Goal: Transaction & Acquisition: Purchase product/service

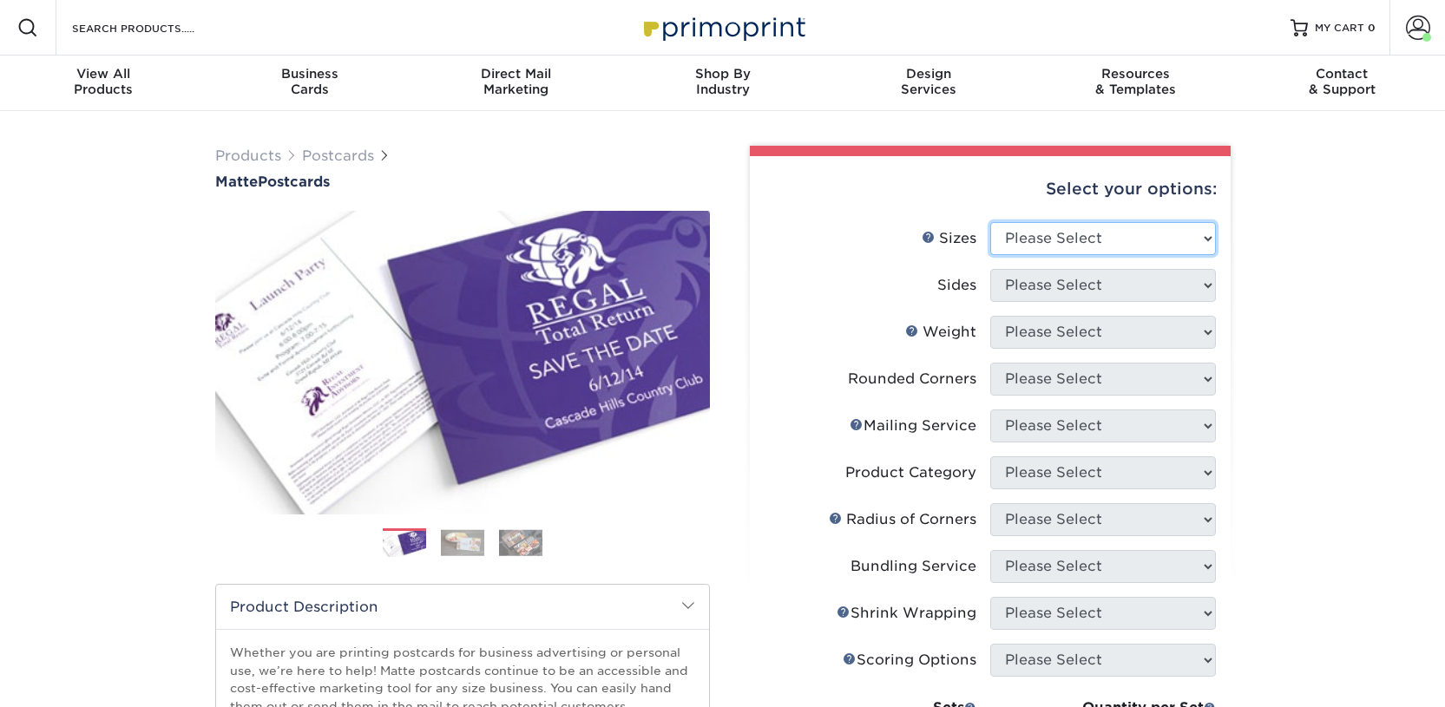
click at [1019, 246] on select "Please Select 1.5" x 7" 2" x 4" 2" x 6" 2" x 7" 2" x 8" 2.12" x 5.5" 2.125" x 5…" at bounding box center [1103, 238] width 226 height 33
select select "2.00x6.00"
click at [990, 222] on select "Please Select 1.5" x 7" 2" x 4" 2" x 6" 2" x 7" 2" x 8" 2.12" x 5.5" 2.125" x 5…" at bounding box center [1103, 238] width 226 height 33
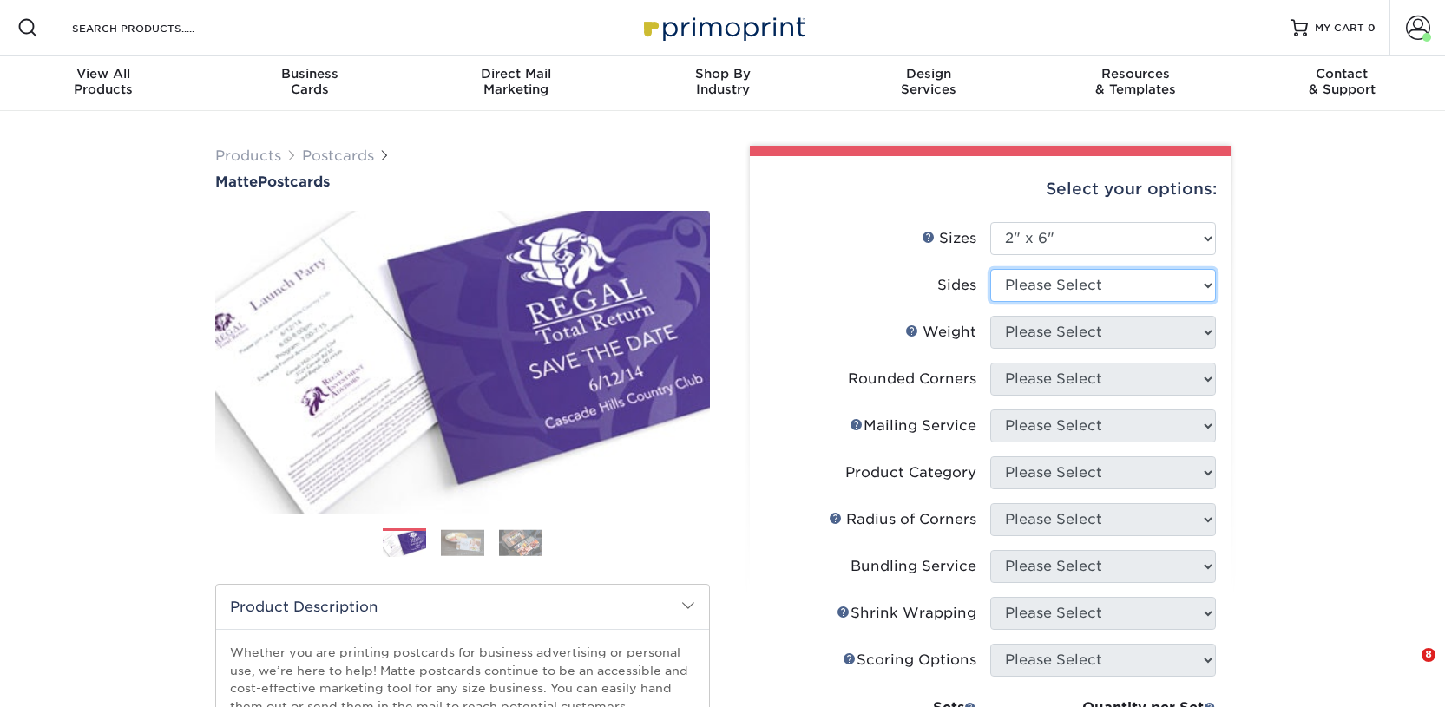
click at [1039, 279] on select "Please Select Print Both Sides Print Front Only" at bounding box center [1103, 285] width 226 height 33
select select "13abbda7-1d64-4f25-8bb2-c179b224825d"
click at [990, 269] on select "Please Select Print Both Sides Print Front Only" at bounding box center [1103, 285] width 226 height 33
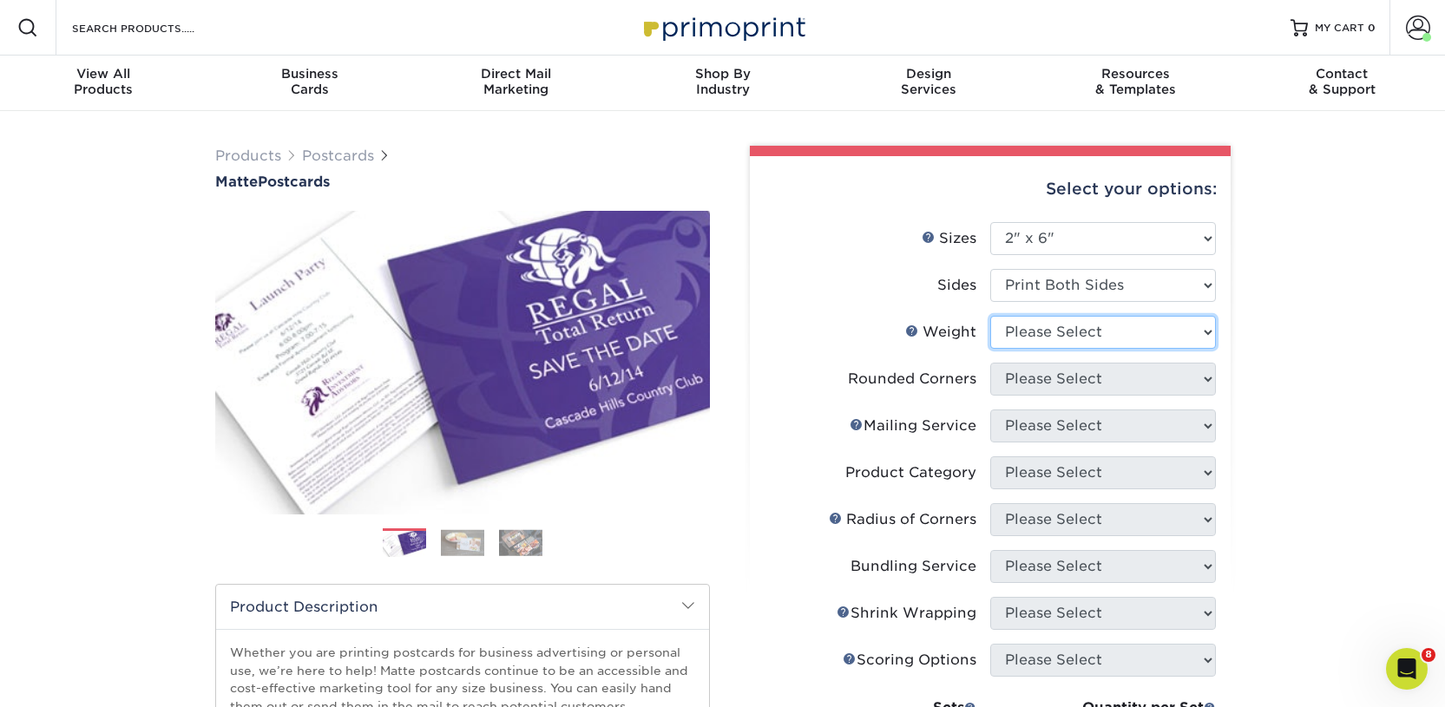
click at [1044, 338] on select "Please Select 14PT 16PT" at bounding box center [1103, 332] width 226 height 33
select select "14PT"
click at [990, 316] on select "Please Select 14PT 16PT" at bounding box center [1103, 332] width 226 height 33
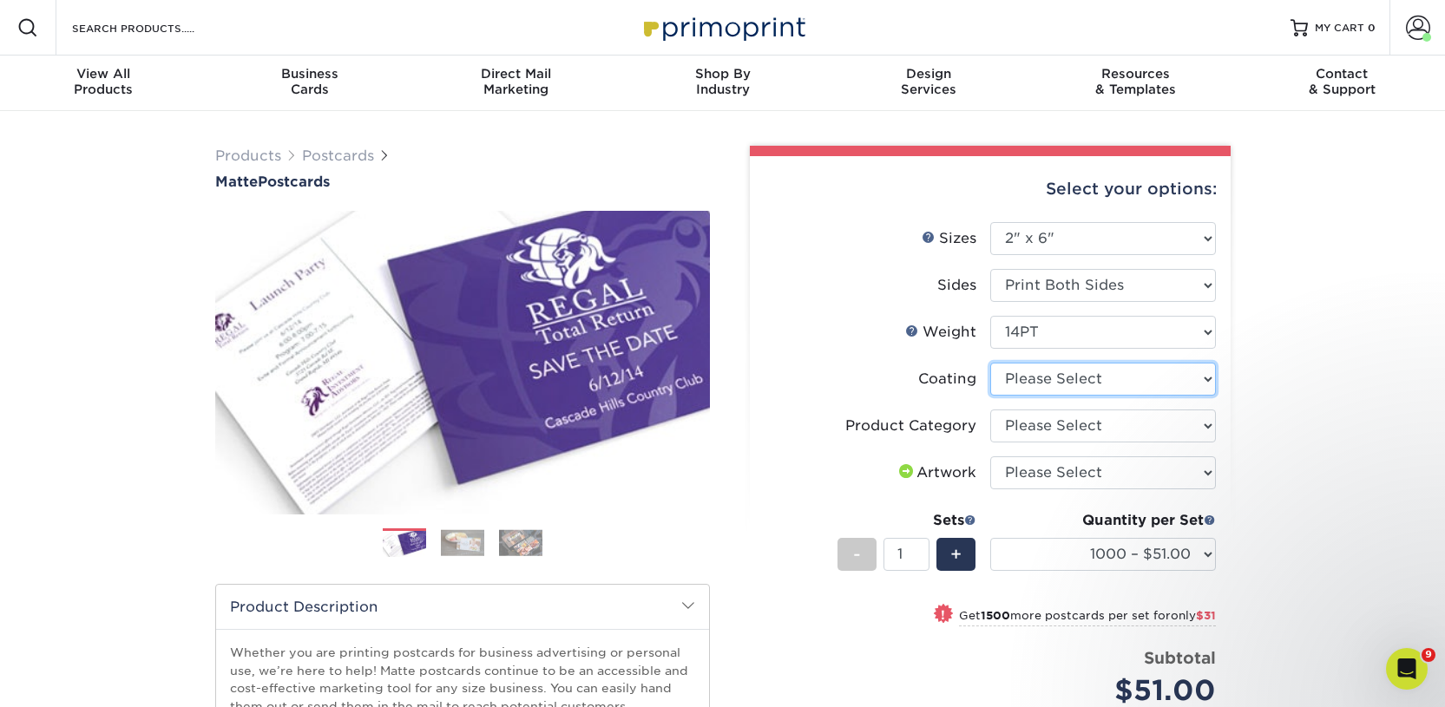
click at [1048, 383] on select at bounding box center [1103, 379] width 226 height 33
select select "121bb7b5-3b4d-429f-bd8d-bbf80e953313"
click at [990, 363] on select at bounding box center [1103, 379] width 226 height 33
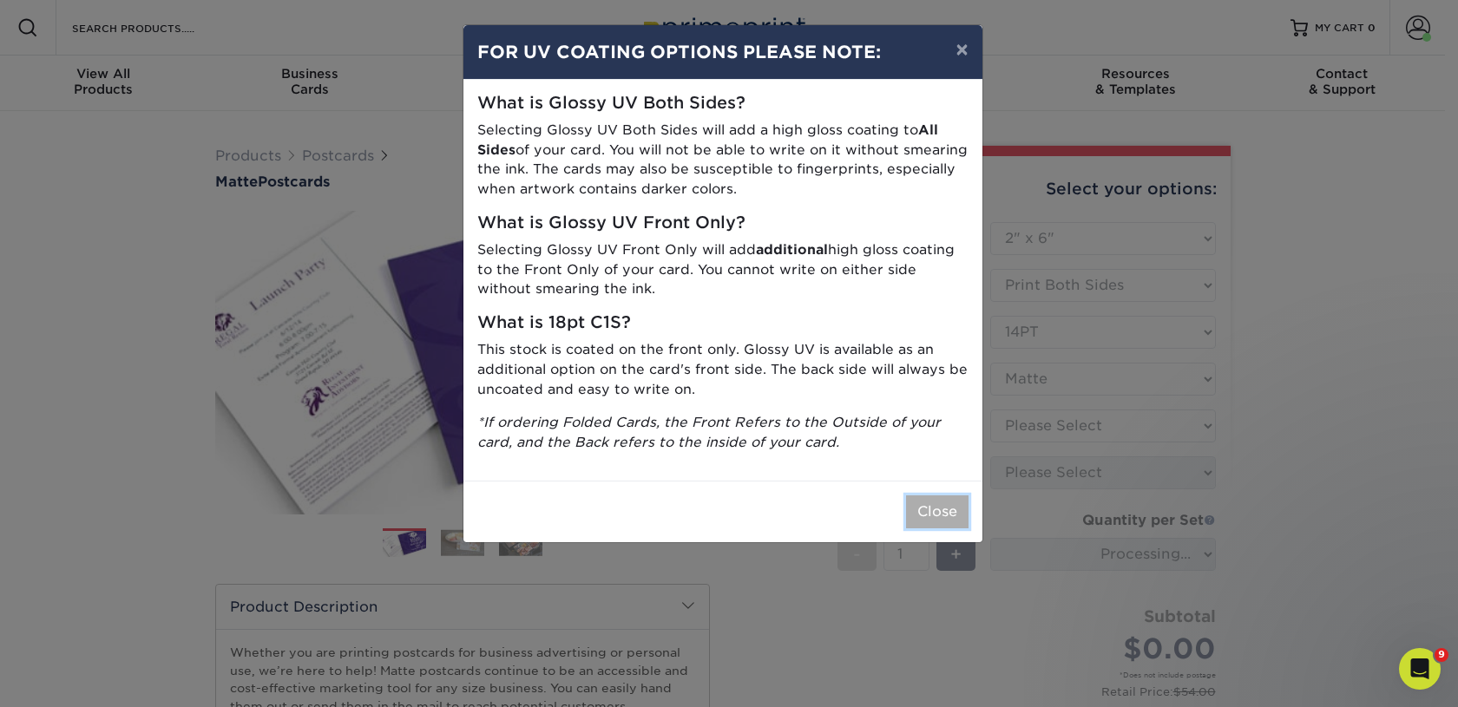
click at [935, 511] on button "Close" at bounding box center [937, 511] width 62 height 33
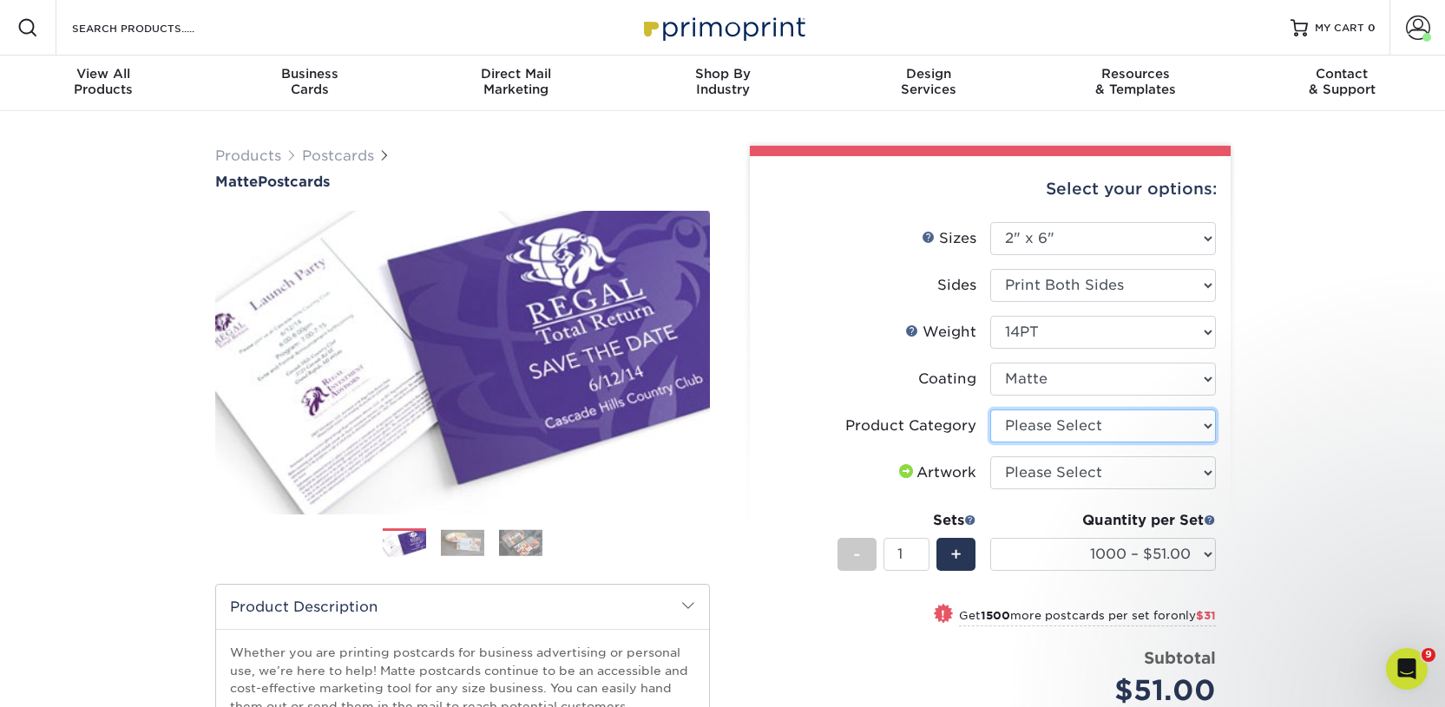
click at [1021, 423] on select "Please Select Postcards" at bounding box center [1103, 426] width 226 height 33
select select "9b7272e0-d6c8-4c3c-8e97-d3a1bcdab858"
click at [990, 410] on select "Please Select Postcards" at bounding box center [1103, 426] width 226 height 33
click at [1027, 474] on select "Please Select I will upload files I need a design - $150" at bounding box center [1103, 472] width 226 height 33
select select "upload"
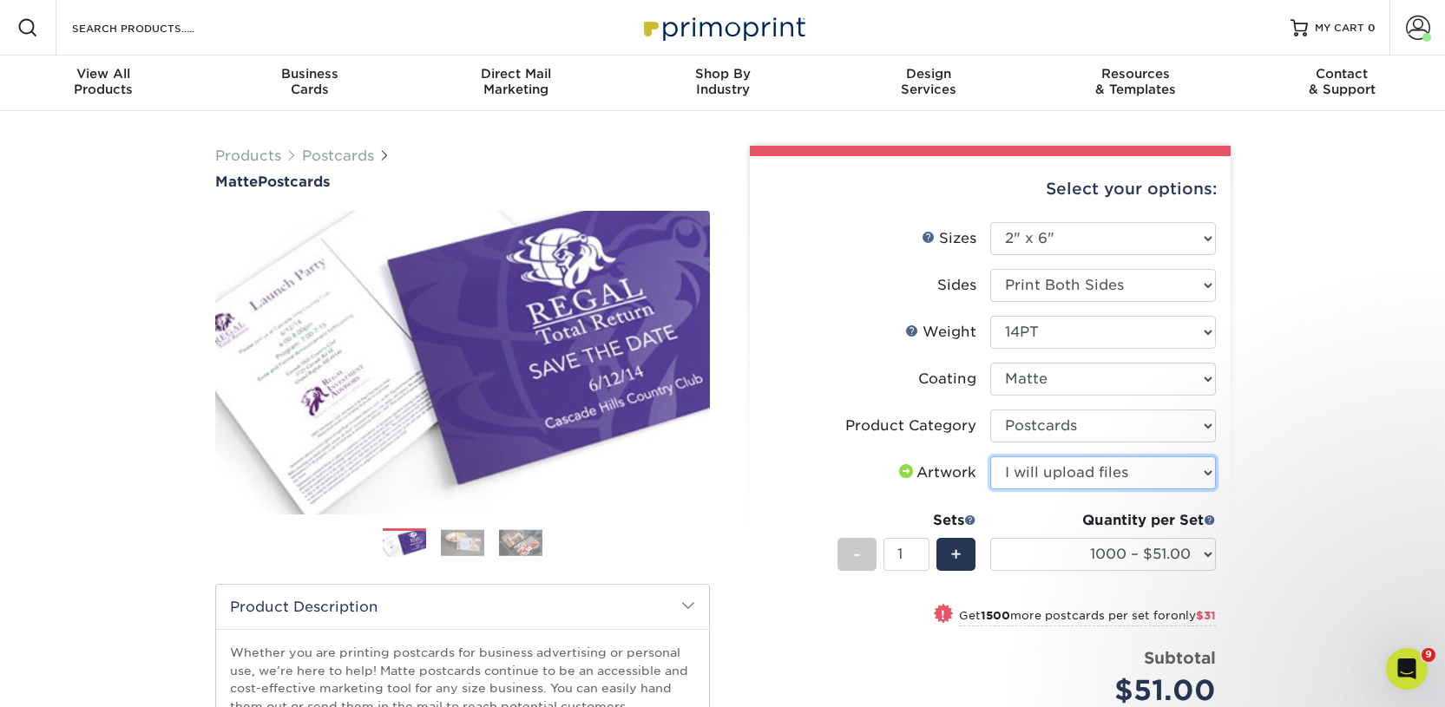
click at [990, 456] on select "Please Select I will upload files I need a design - $150" at bounding box center [1103, 472] width 226 height 33
click at [1040, 561] on select "1000 – $51.00 2500 – $82.00 5000 – $123.00 10000 – $234.00 15000 – $344.00 2000…" at bounding box center [1103, 554] width 226 height 33
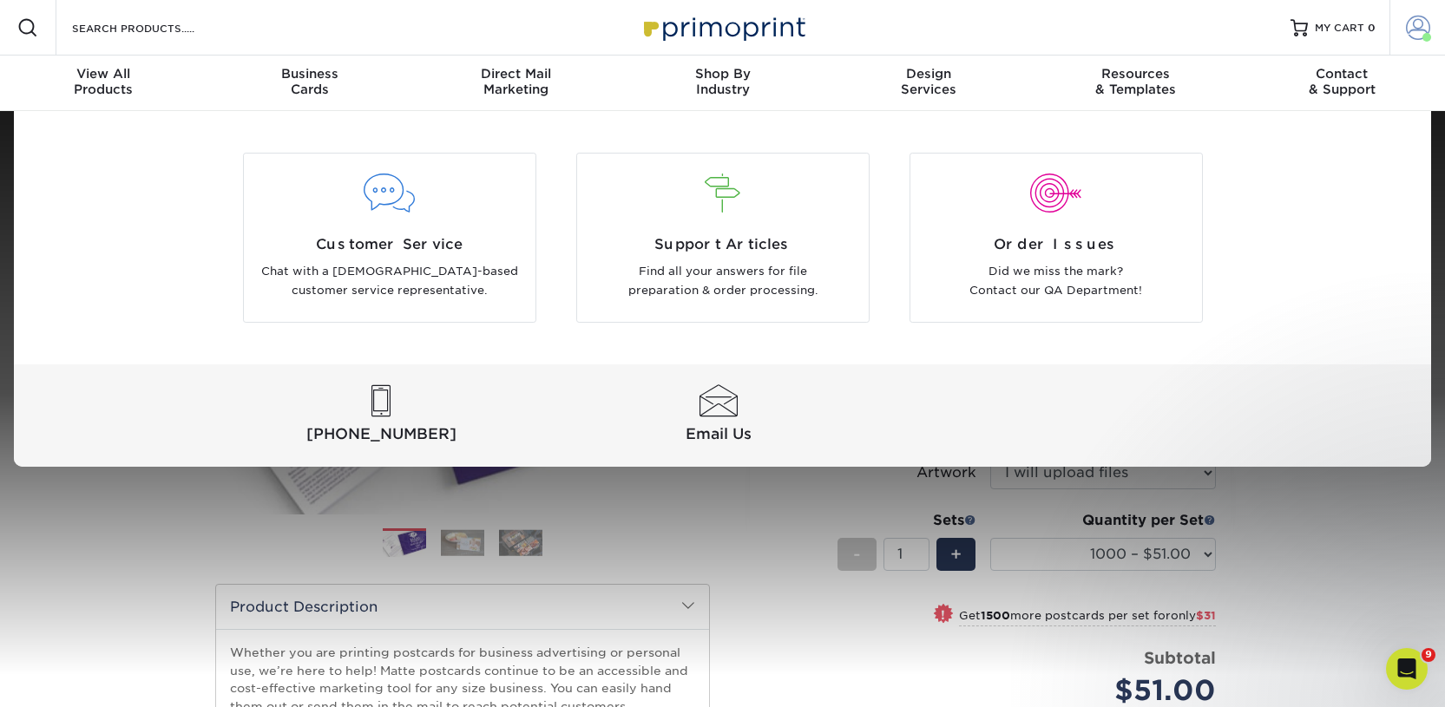
click at [1415, 26] on span at bounding box center [1418, 28] width 24 height 24
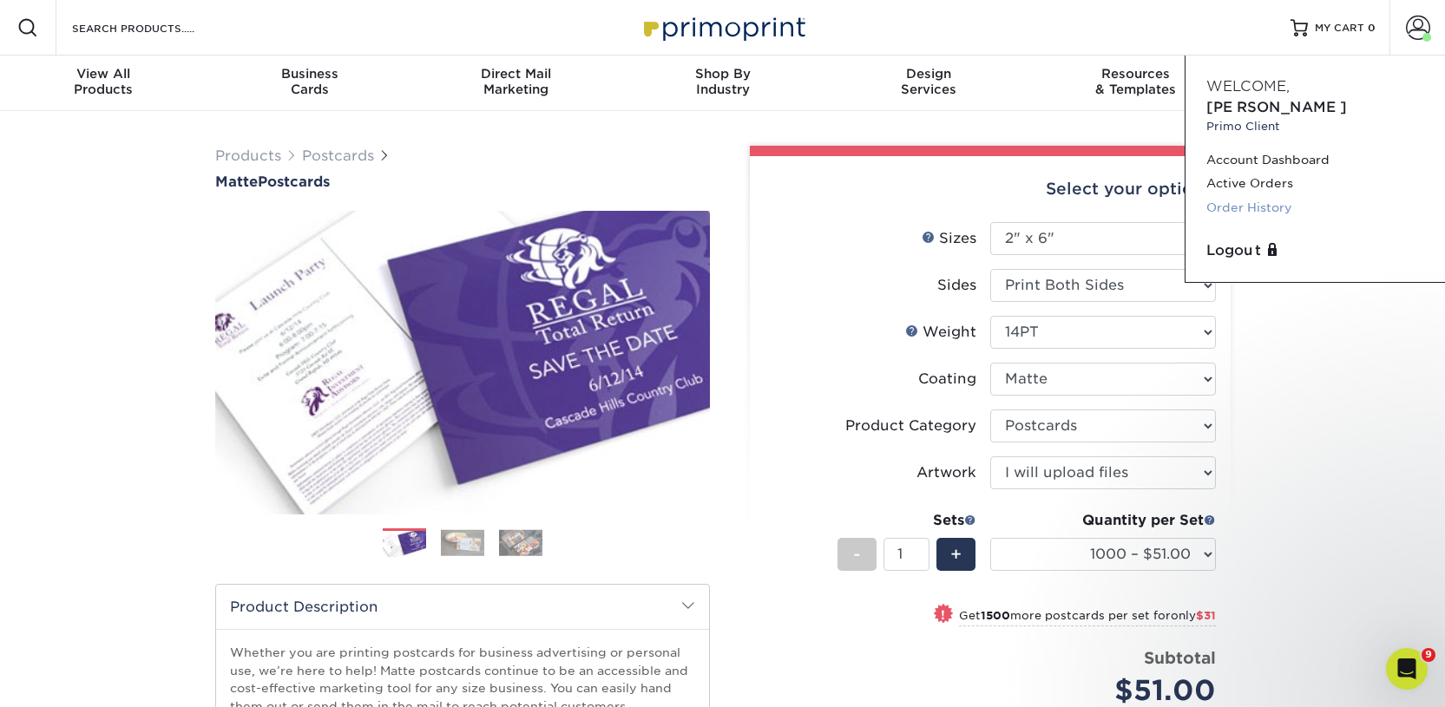
click at [1263, 196] on link "Order History" at bounding box center [1315, 207] width 218 height 23
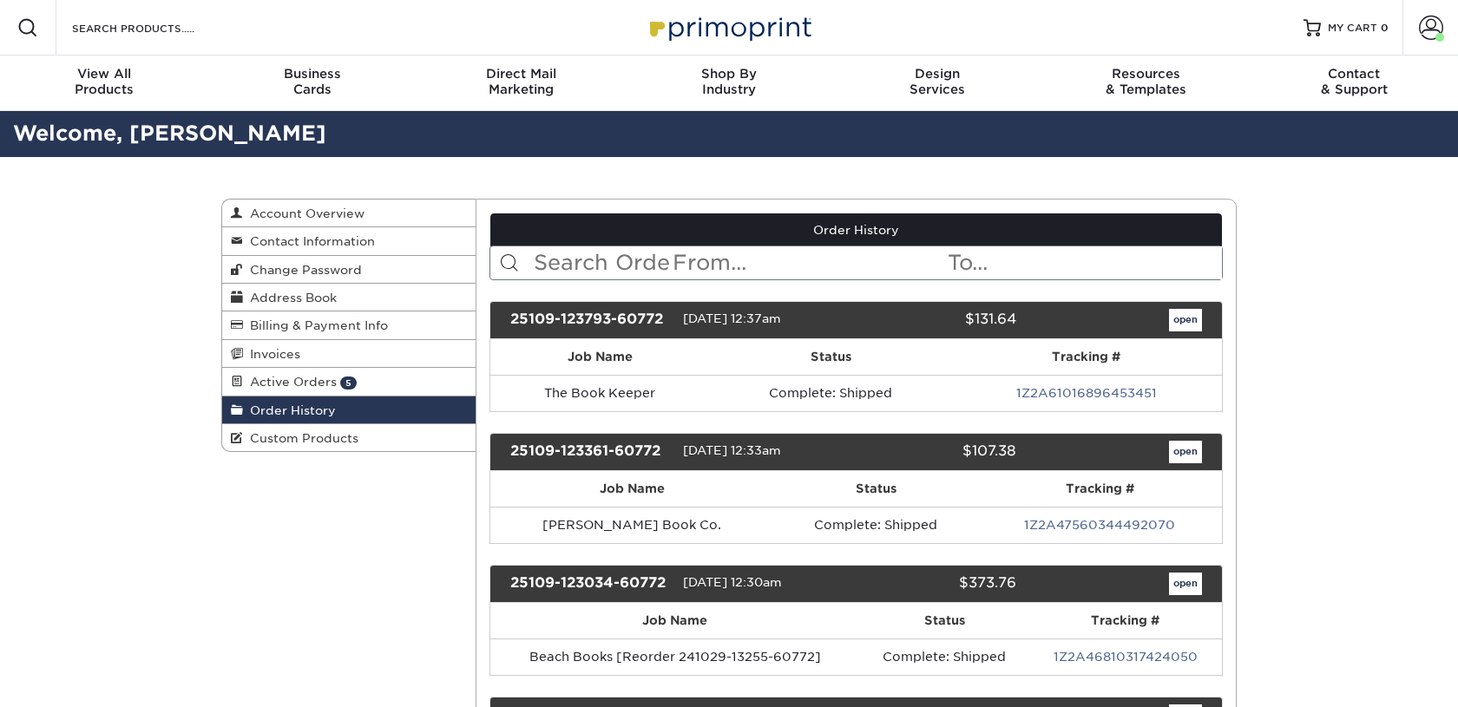
click at [687, 257] on input "text" at bounding box center [809, 262] width 276 height 33
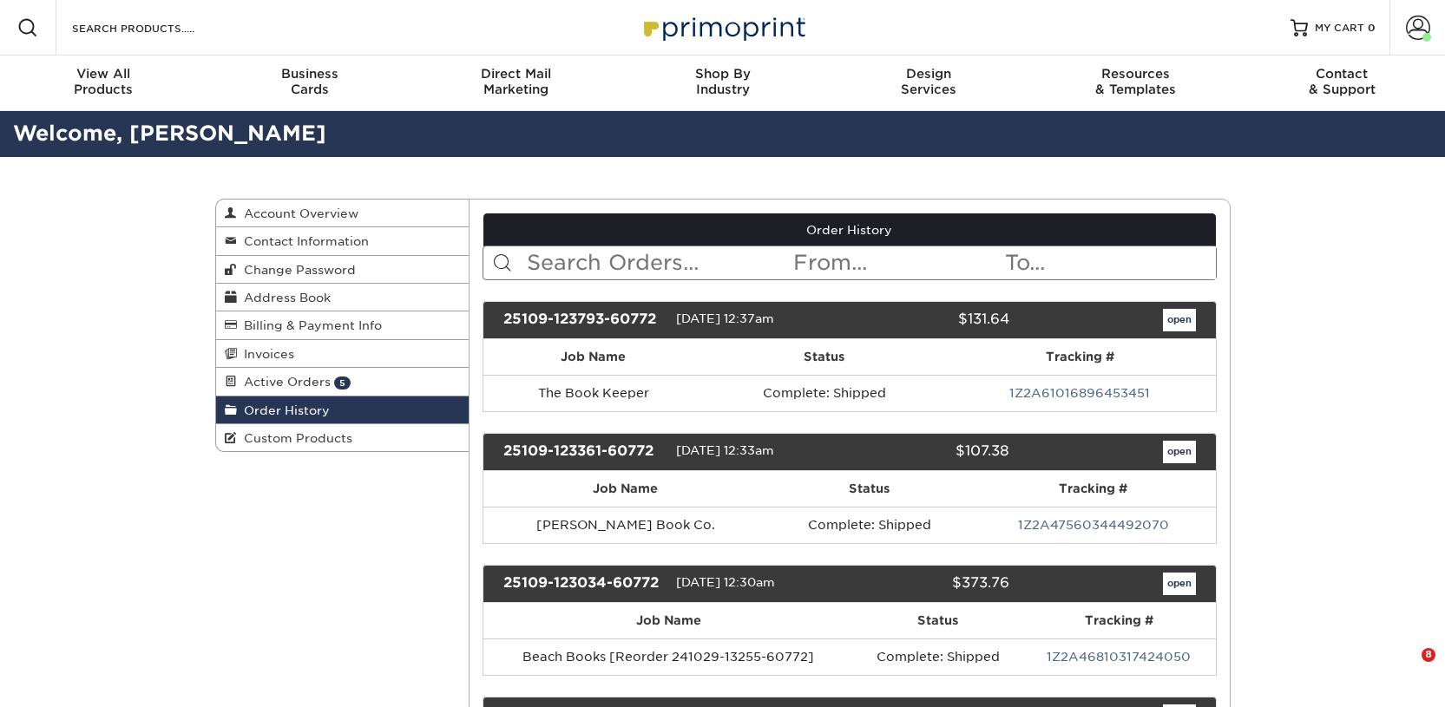
click at [652, 264] on input "text" at bounding box center [658, 262] width 266 height 33
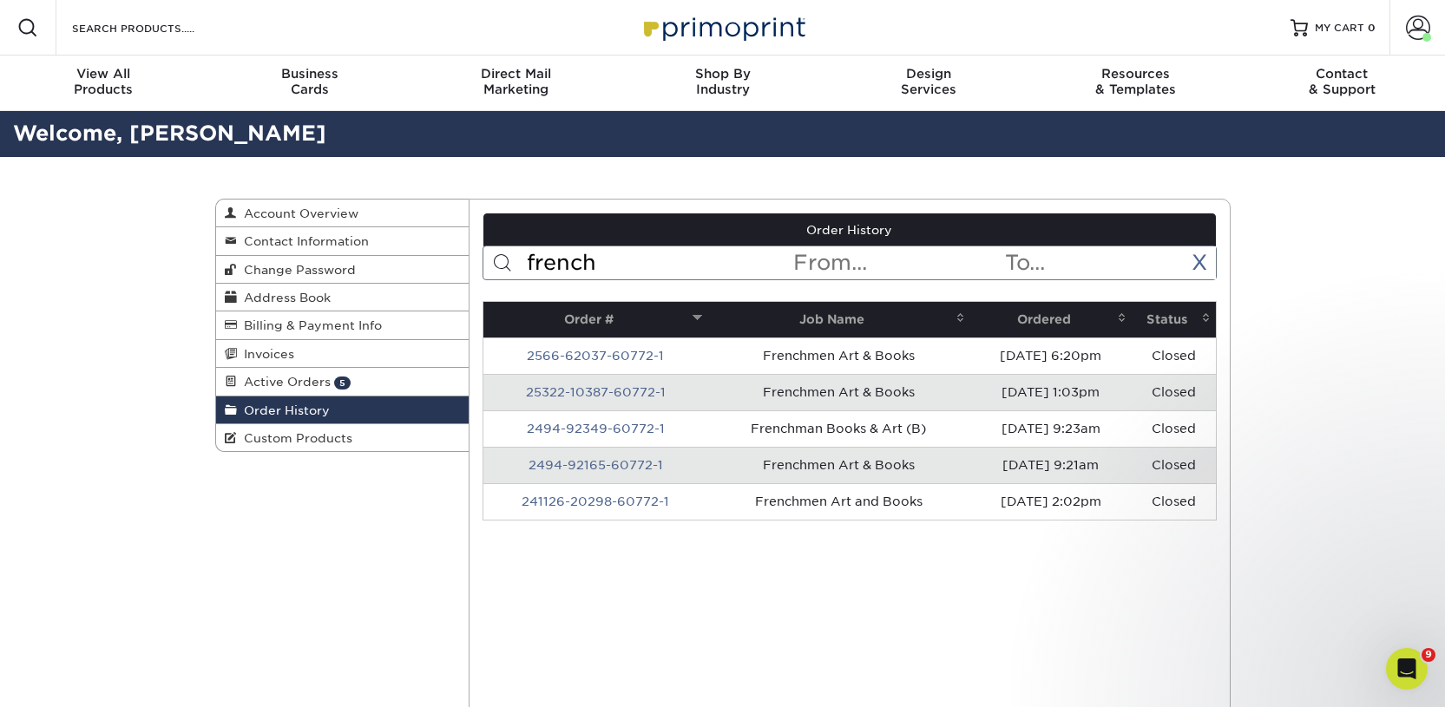
type input "french"
click at [1040, 309] on th "Ordered" at bounding box center [1050, 320] width 161 height 36
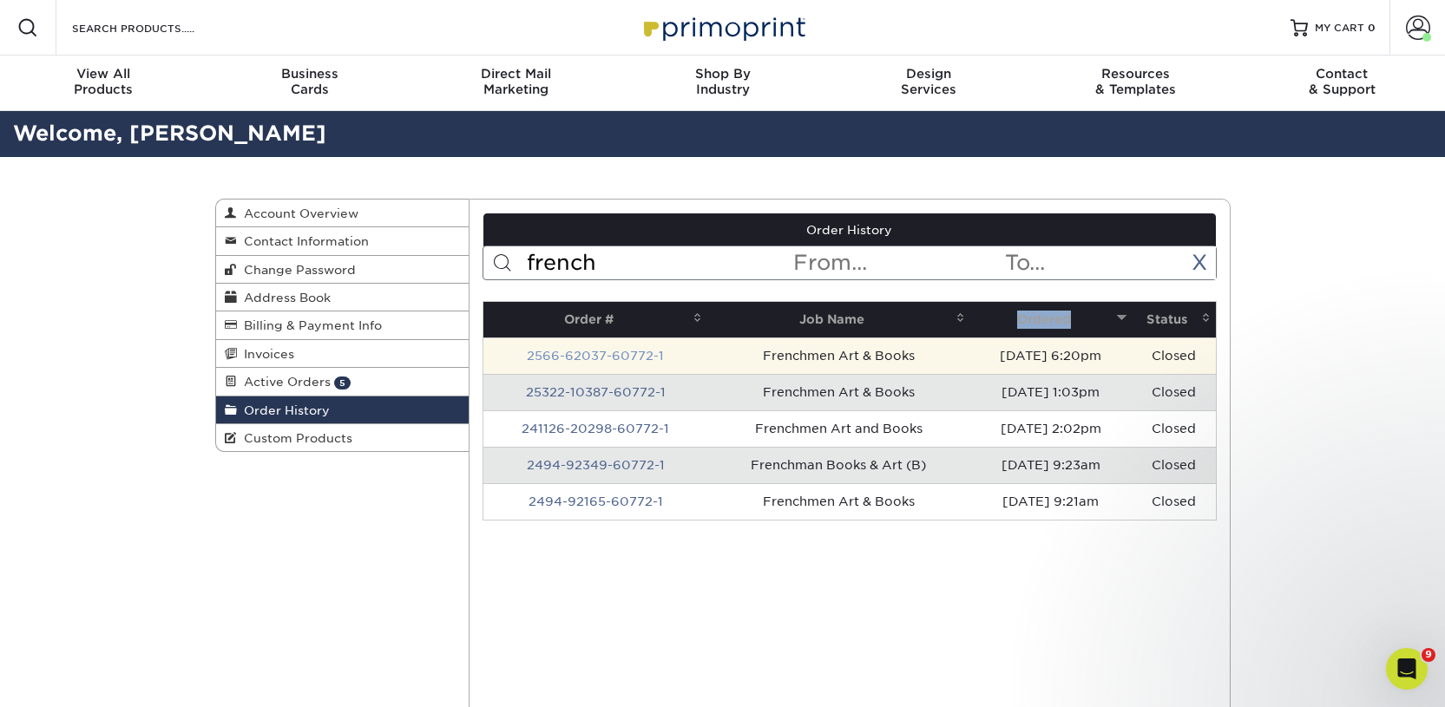
click at [625, 351] on link "2566-62037-60772-1" at bounding box center [595, 356] width 137 height 14
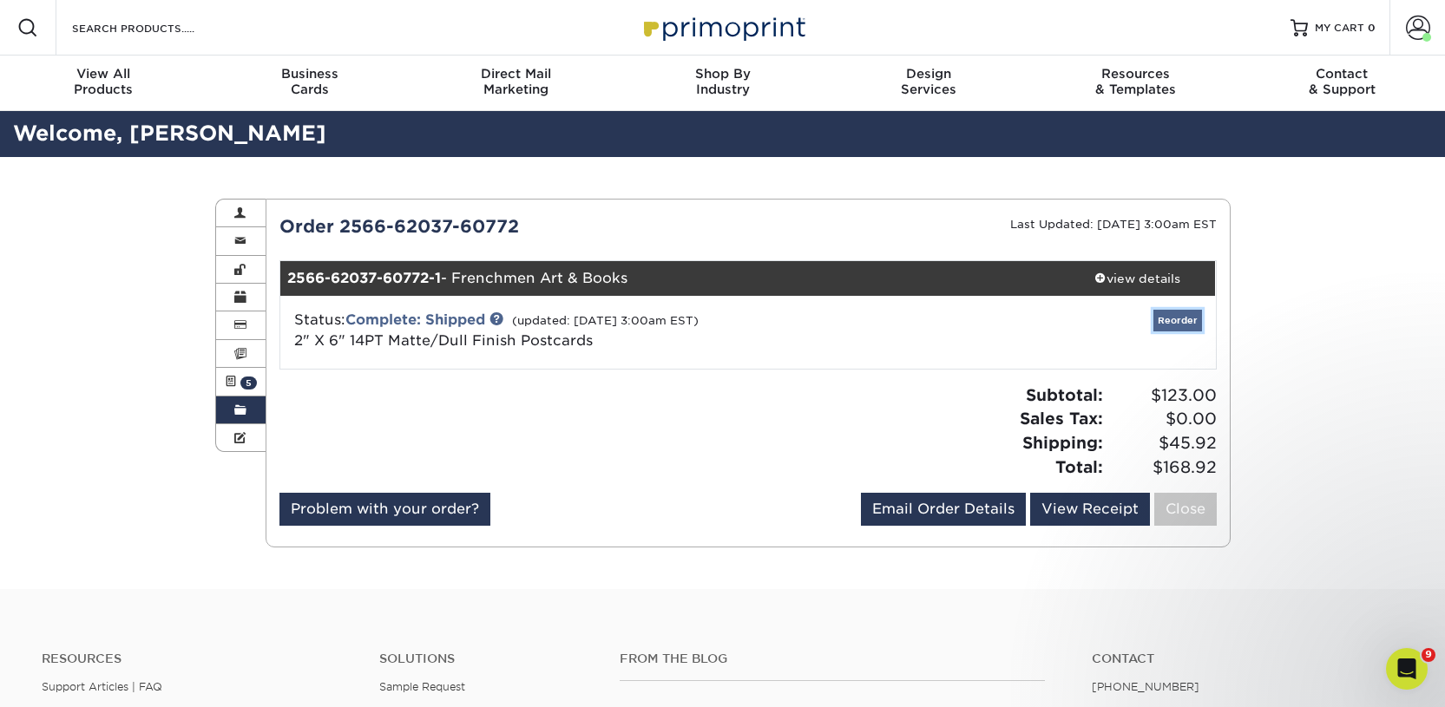
click at [1170, 319] on link "Reorder" at bounding box center [1177, 321] width 49 height 22
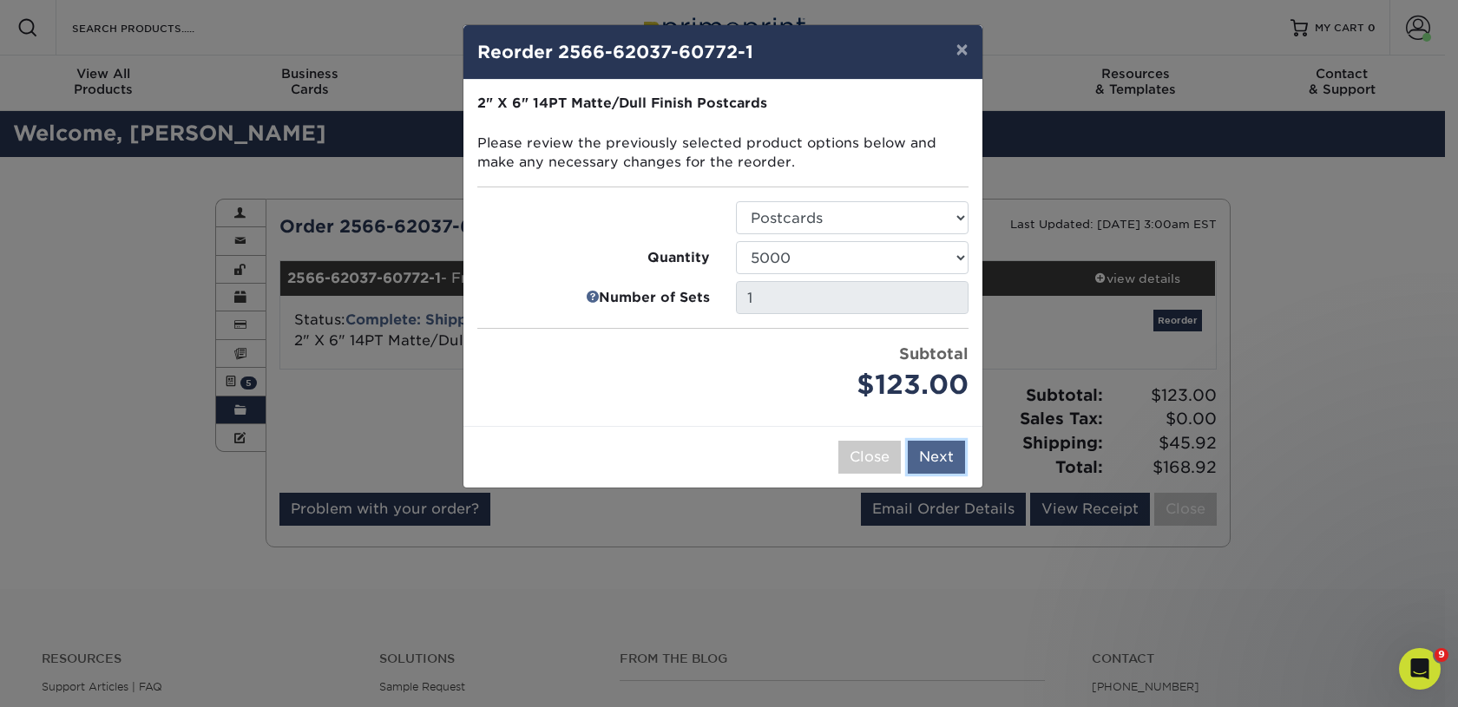
click at [927, 448] on button "Next" at bounding box center [936, 457] width 57 height 33
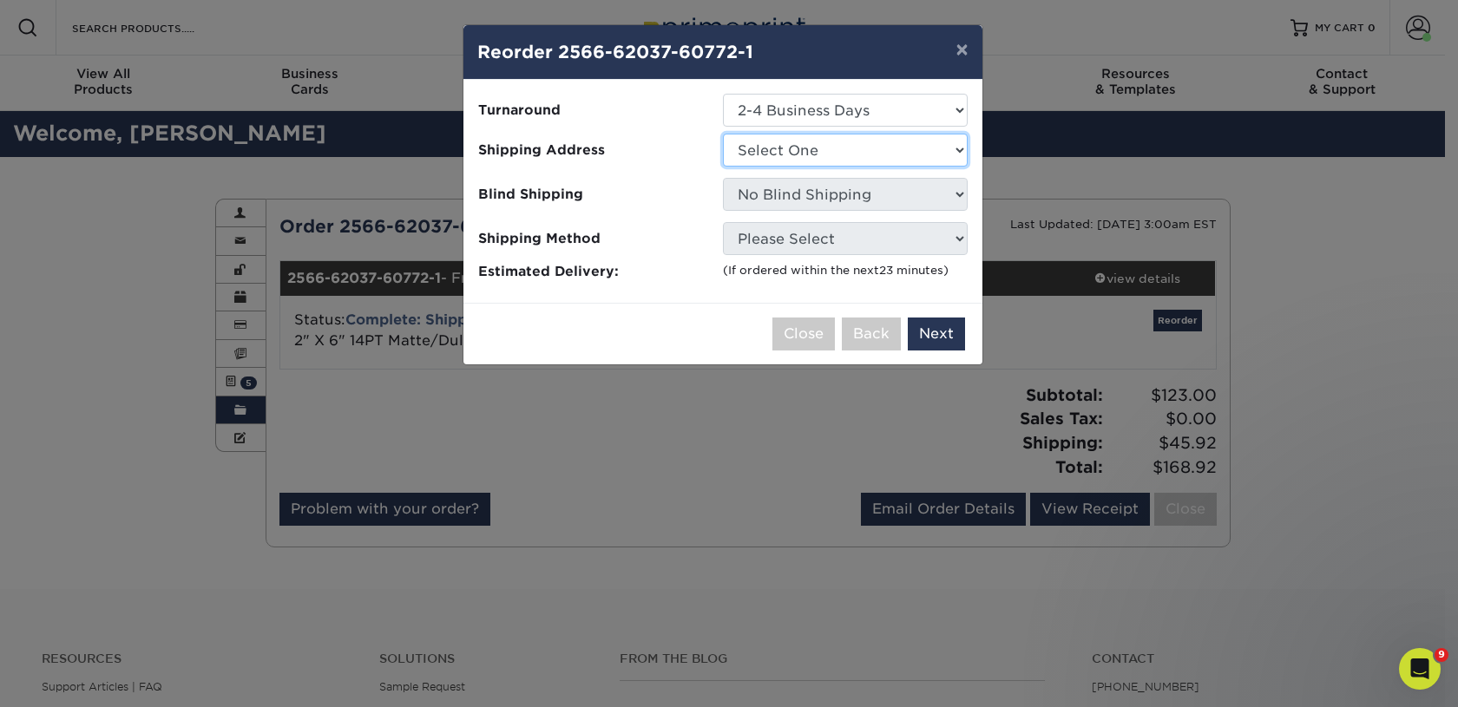
click at [795, 153] on select "Select One 2nd Floor Convention Center A Good Book Bookbug" at bounding box center [845, 150] width 245 height 33
select select "273563"
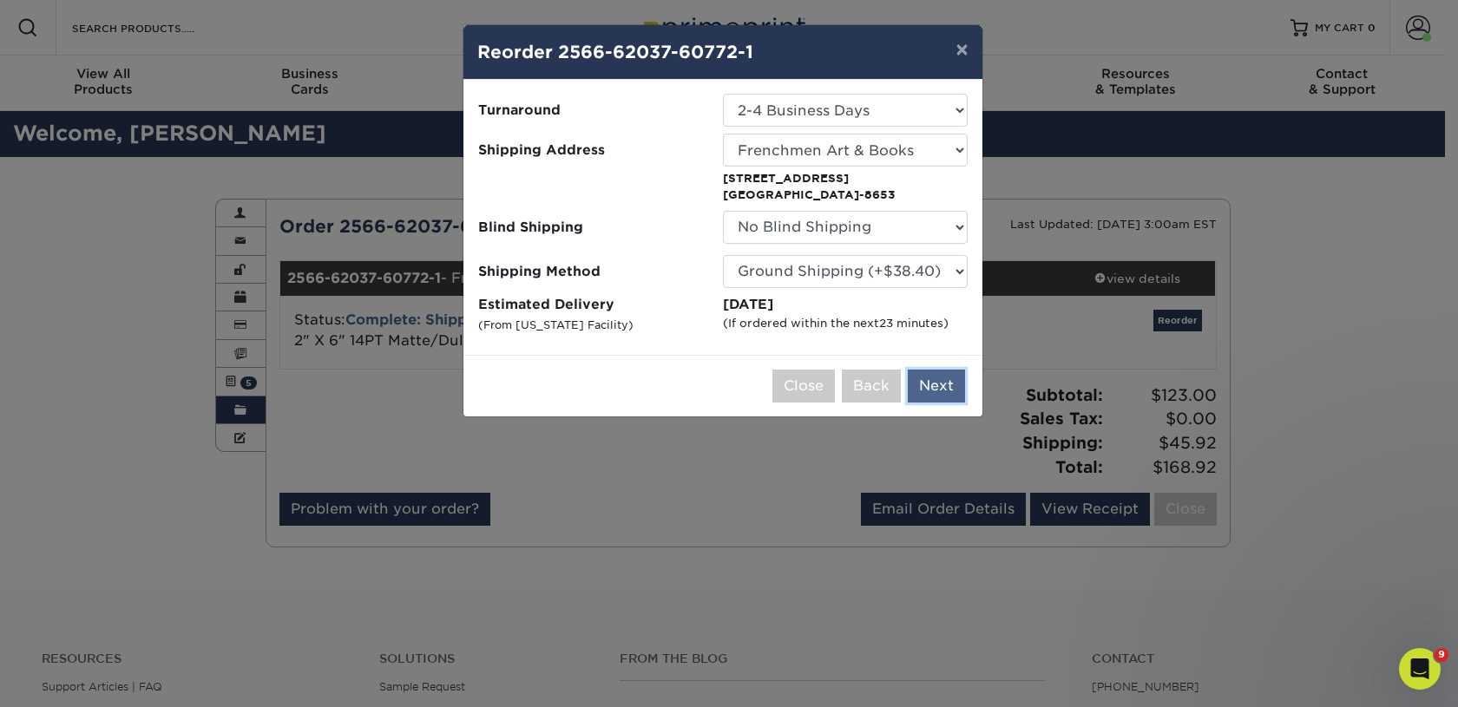
click at [921, 379] on button "Next" at bounding box center [936, 386] width 57 height 33
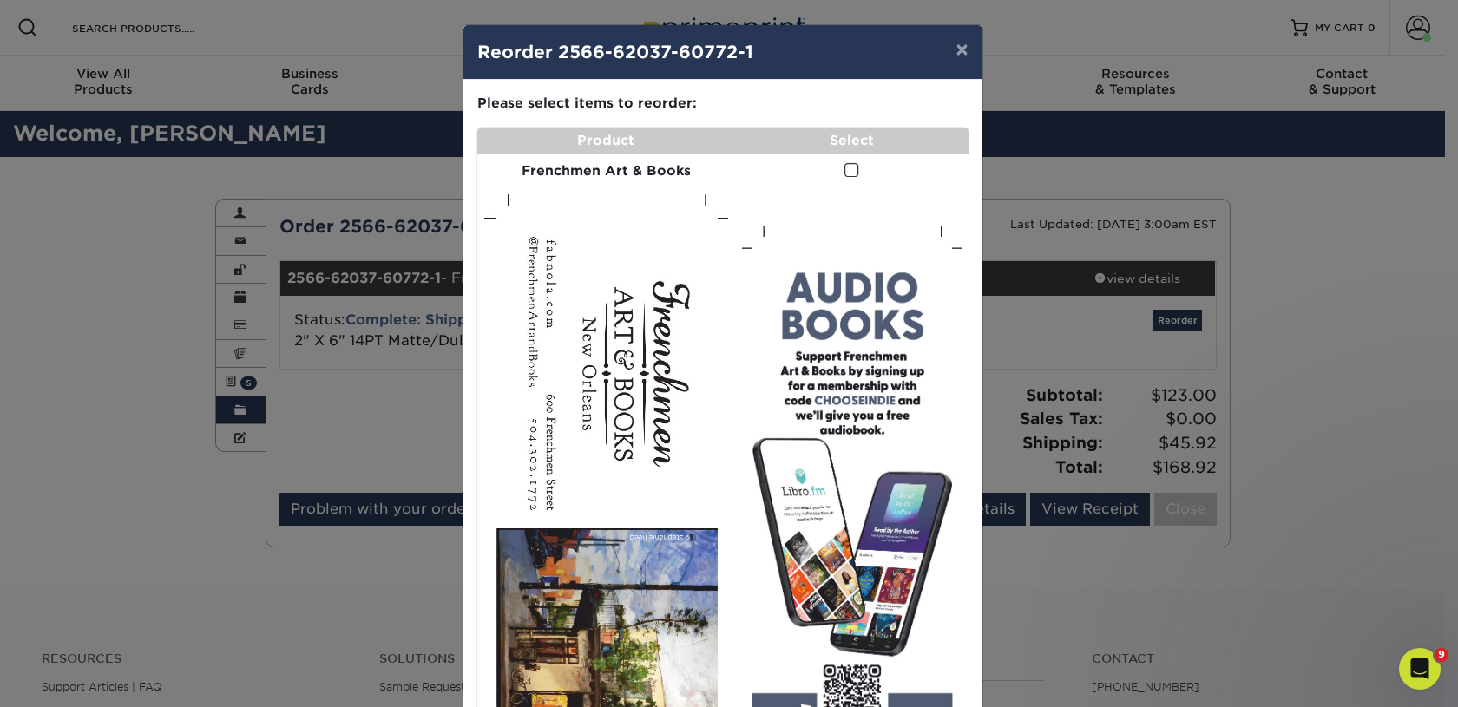
click at [848, 170] on span at bounding box center [851, 170] width 15 height 16
click at [0, 0] on input "checkbox" at bounding box center [0, 0] width 0 height 0
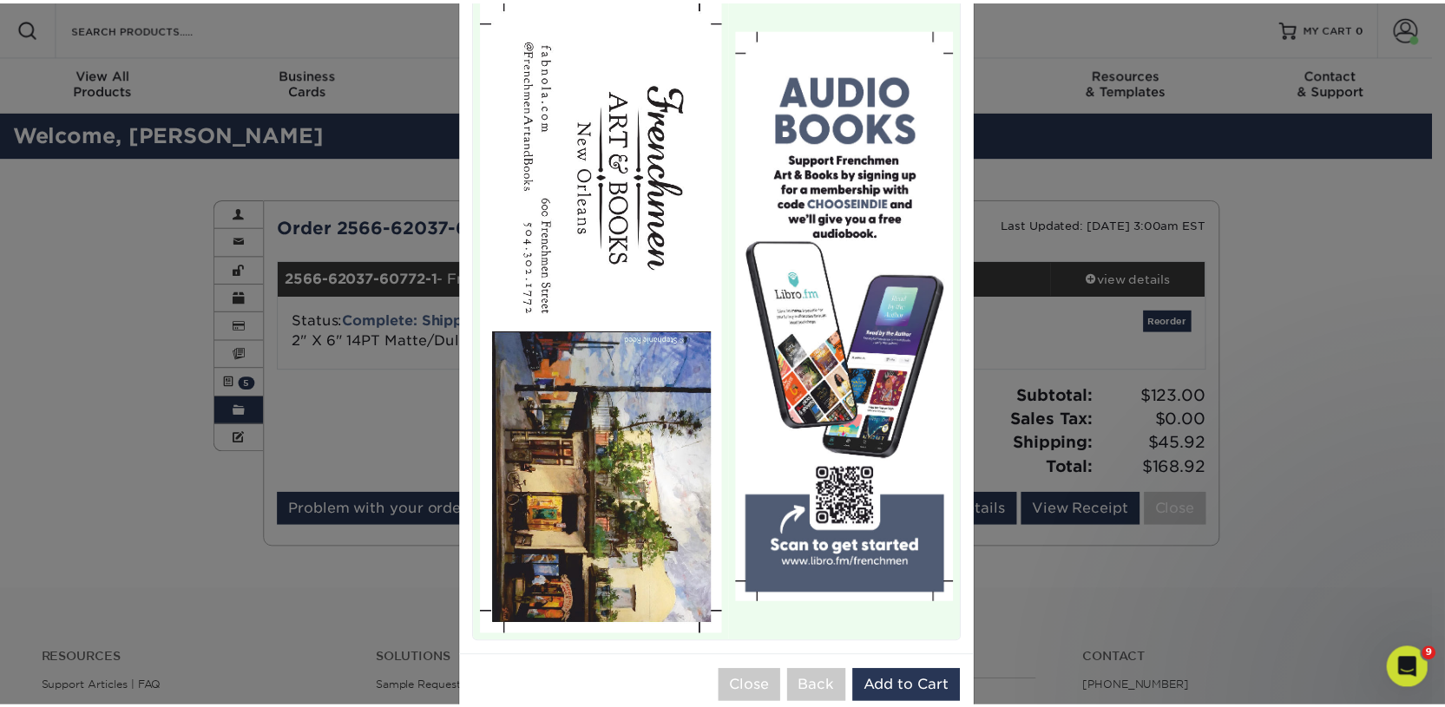
scroll to position [233, 0]
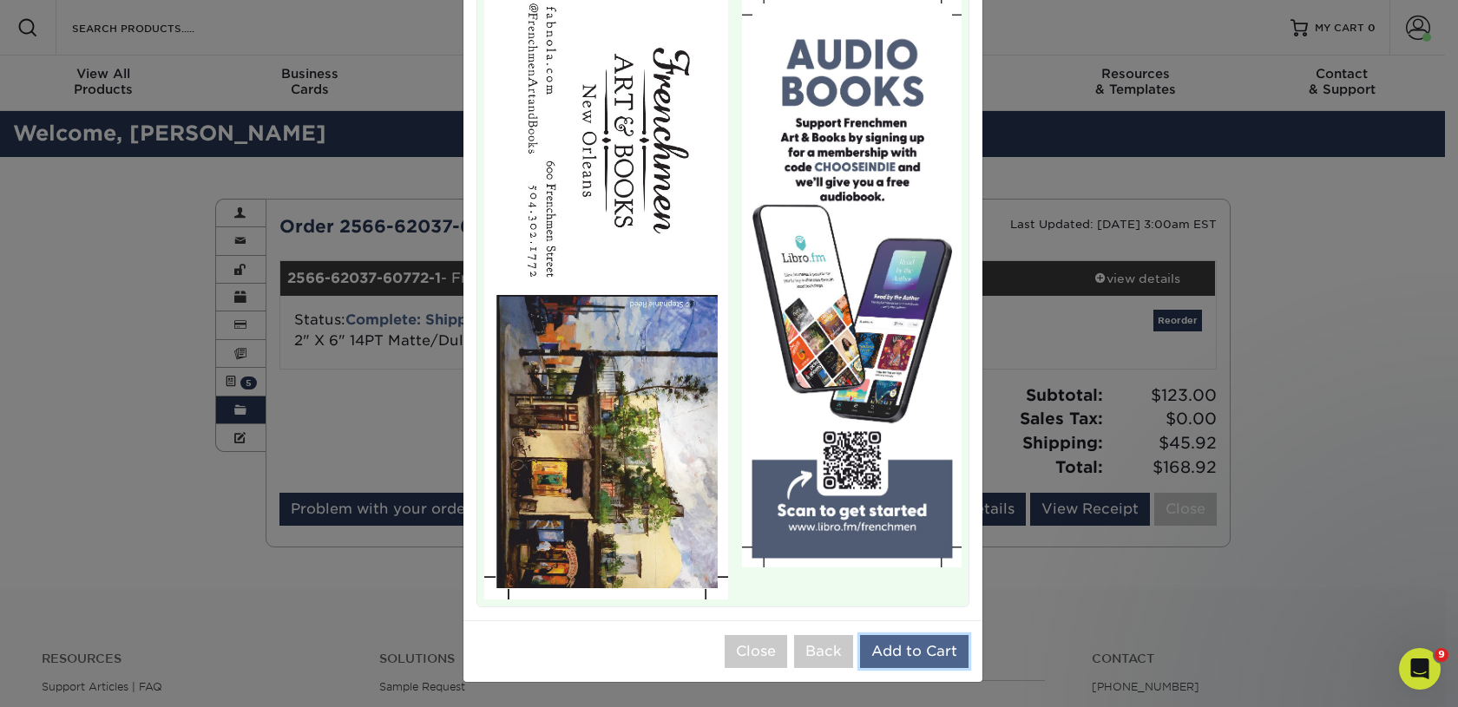
click at [897, 649] on button "Add to Cart" at bounding box center [914, 651] width 108 height 33
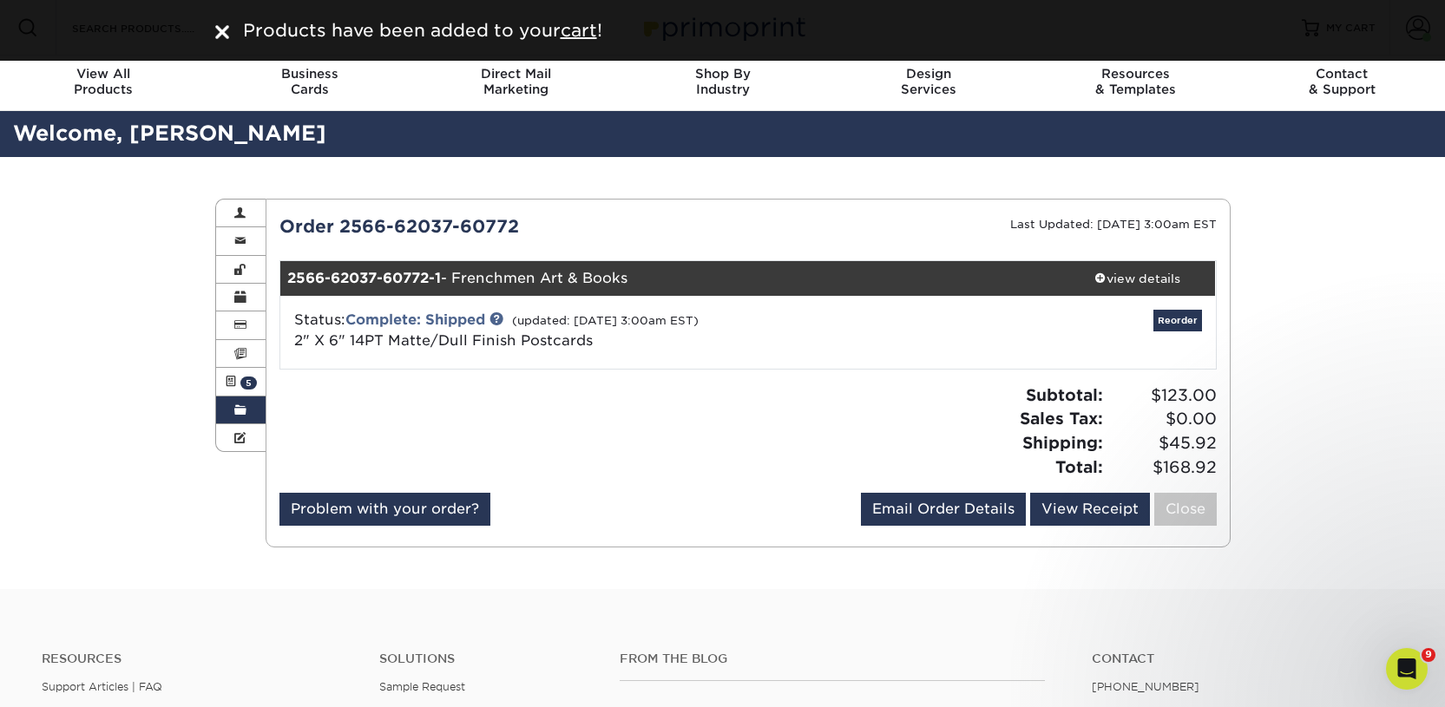
click at [578, 44] on div "Products have been added to your cart !" at bounding box center [722, 30] width 1445 height 61
click at [579, 37] on u "cart" at bounding box center [578, 30] width 36 height 21
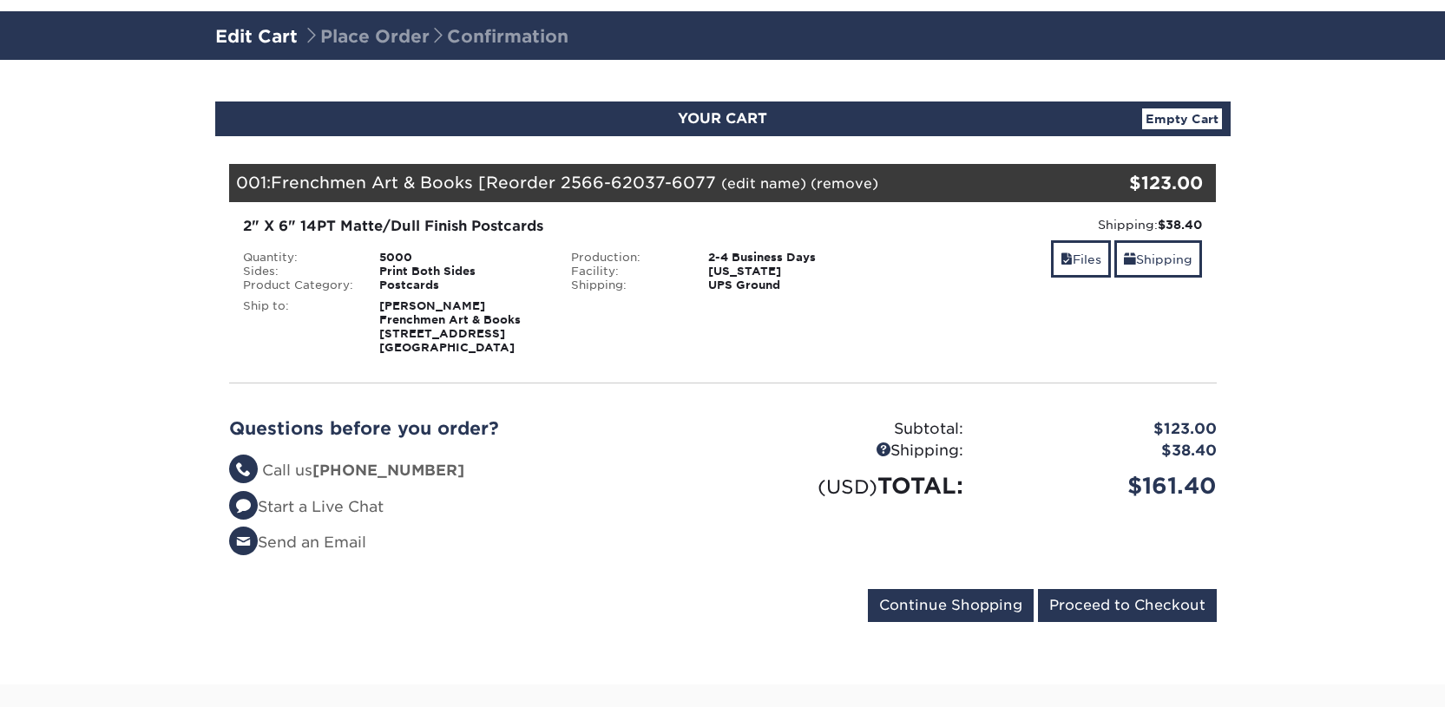
scroll to position [137, 0]
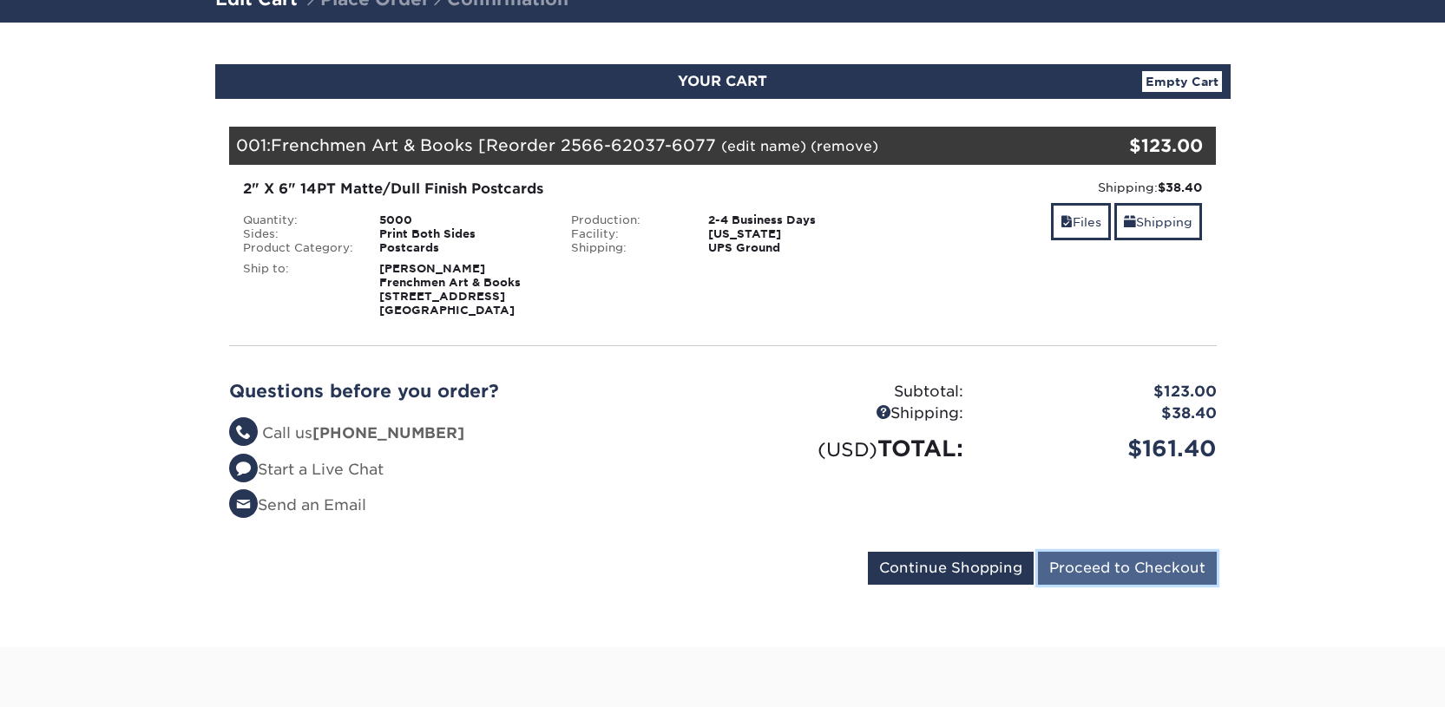
click at [1069, 583] on input "Proceed to Checkout" at bounding box center [1127, 568] width 179 height 33
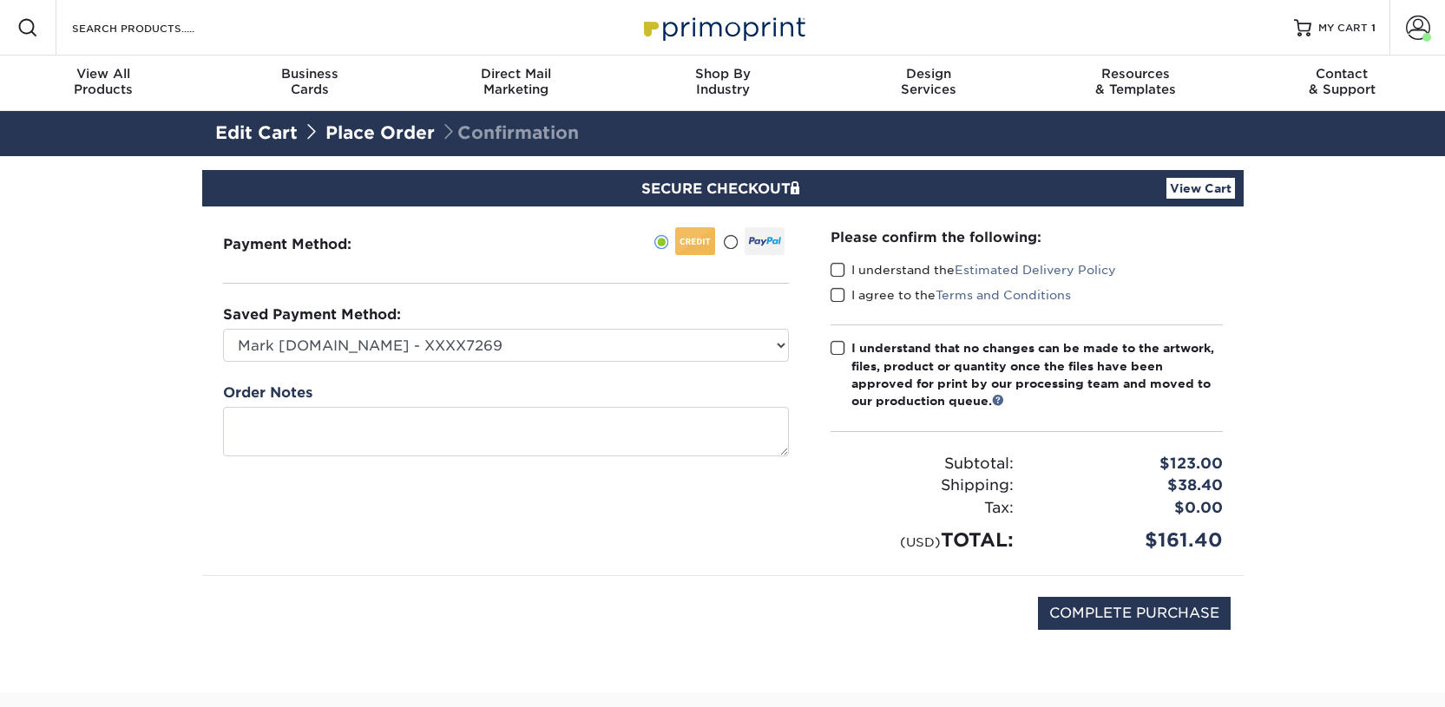
click at [838, 271] on span at bounding box center [837, 270] width 15 height 16
click at [0, 0] on input "I understand the Estimated Delivery Policy" at bounding box center [0, 0] width 0 height 0
click at [837, 291] on span at bounding box center [837, 295] width 15 height 16
click at [0, 0] on input "I agree to the Terms and Conditions" at bounding box center [0, 0] width 0 height 0
click at [835, 344] on span at bounding box center [837, 348] width 15 height 16
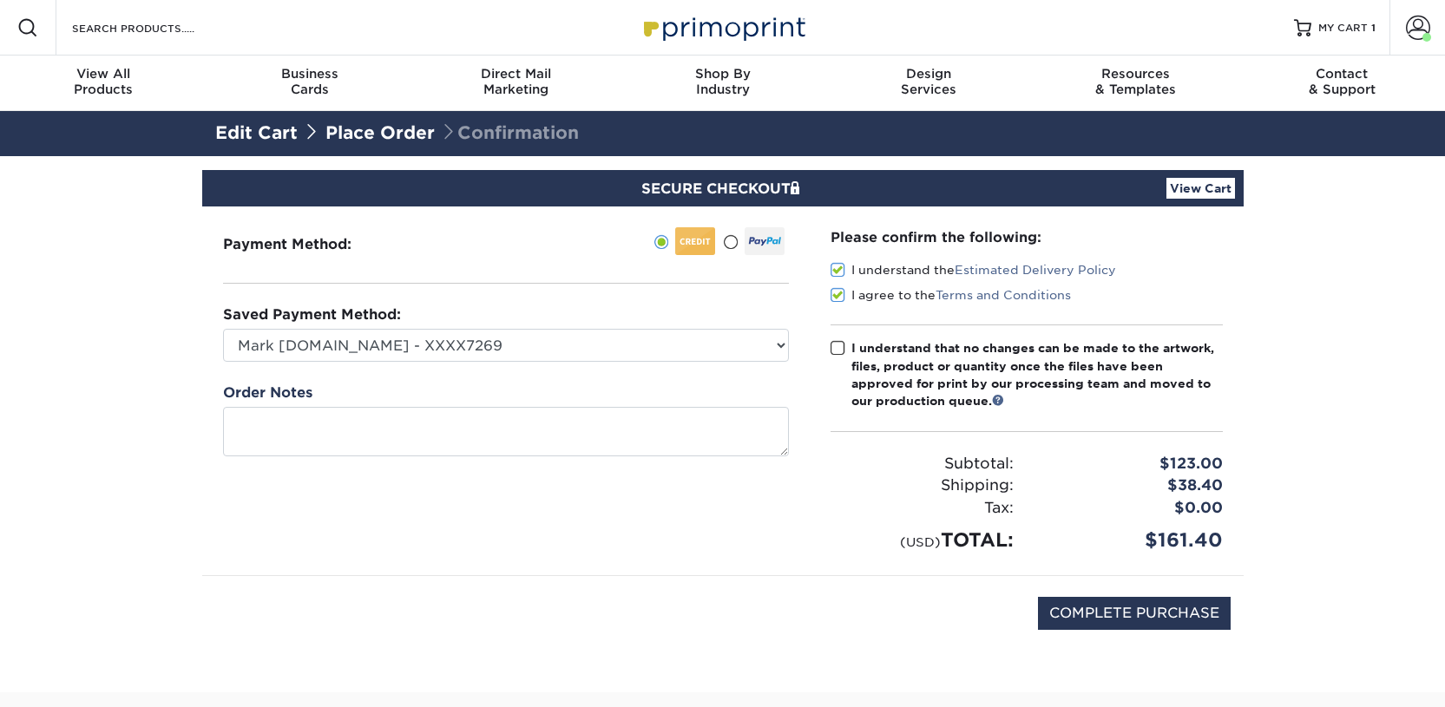
click at [0, 0] on input "I understand that no changes can be made to the artwork, files, product or quan…" at bounding box center [0, 0] width 0 height 0
click at [1094, 613] on input "COMPLETE PURCHASE" at bounding box center [1134, 613] width 193 height 33
type input "PROCESSING, PLEASE WAIT..."
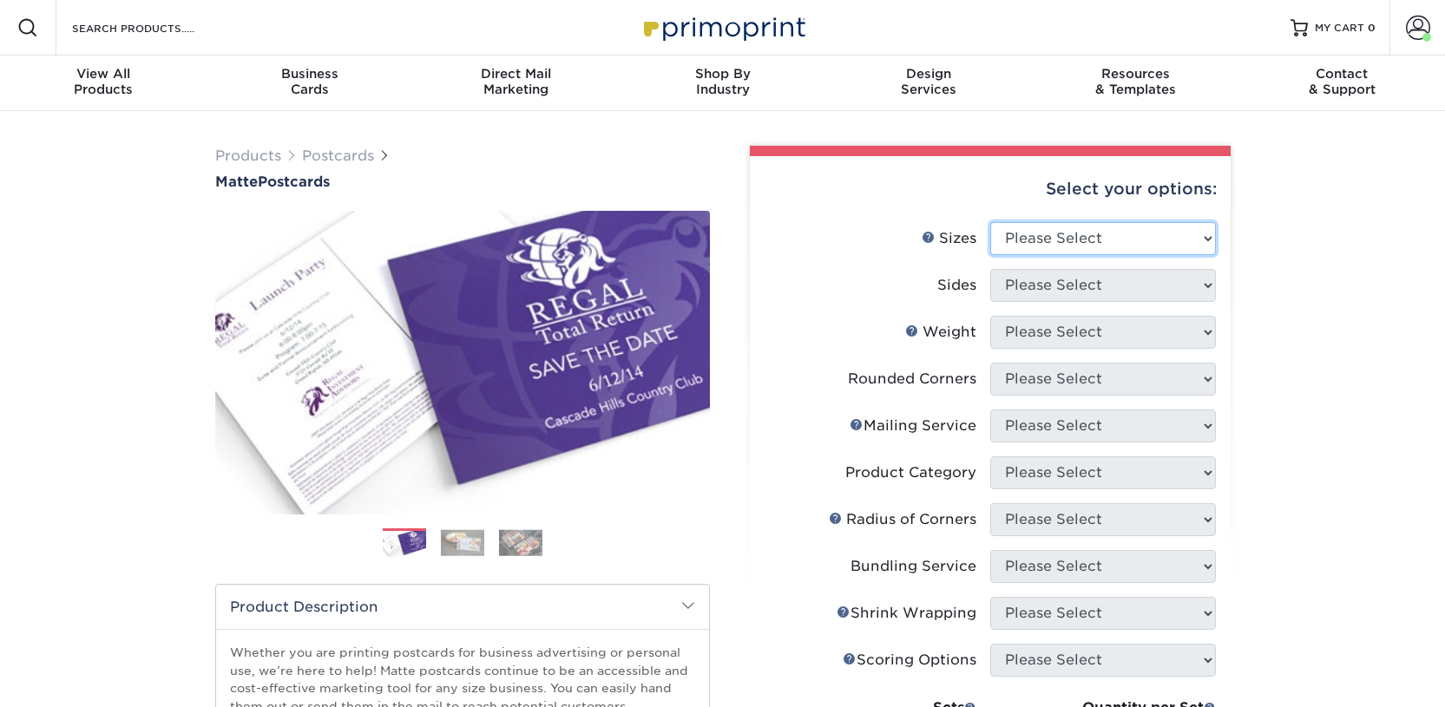
click at [1029, 242] on select "Please Select 1.5" x 7" 2" x 4" 2" x 6" 2" x 7" 2" x 8" 2.12" x 5.5" 2.125" x 5…" at bounding box center [1103, 238] width 226 height 33
select select "2.00x6.00"
click at [990, 222] on select "Please Select 1.5" x 7" 2" x 4" 2" x 6" 2" x 7" 2" x 8" 2.12" x 5.5" 2.125" x 5…" at bounding box center [1103, 238] width 226 height 33
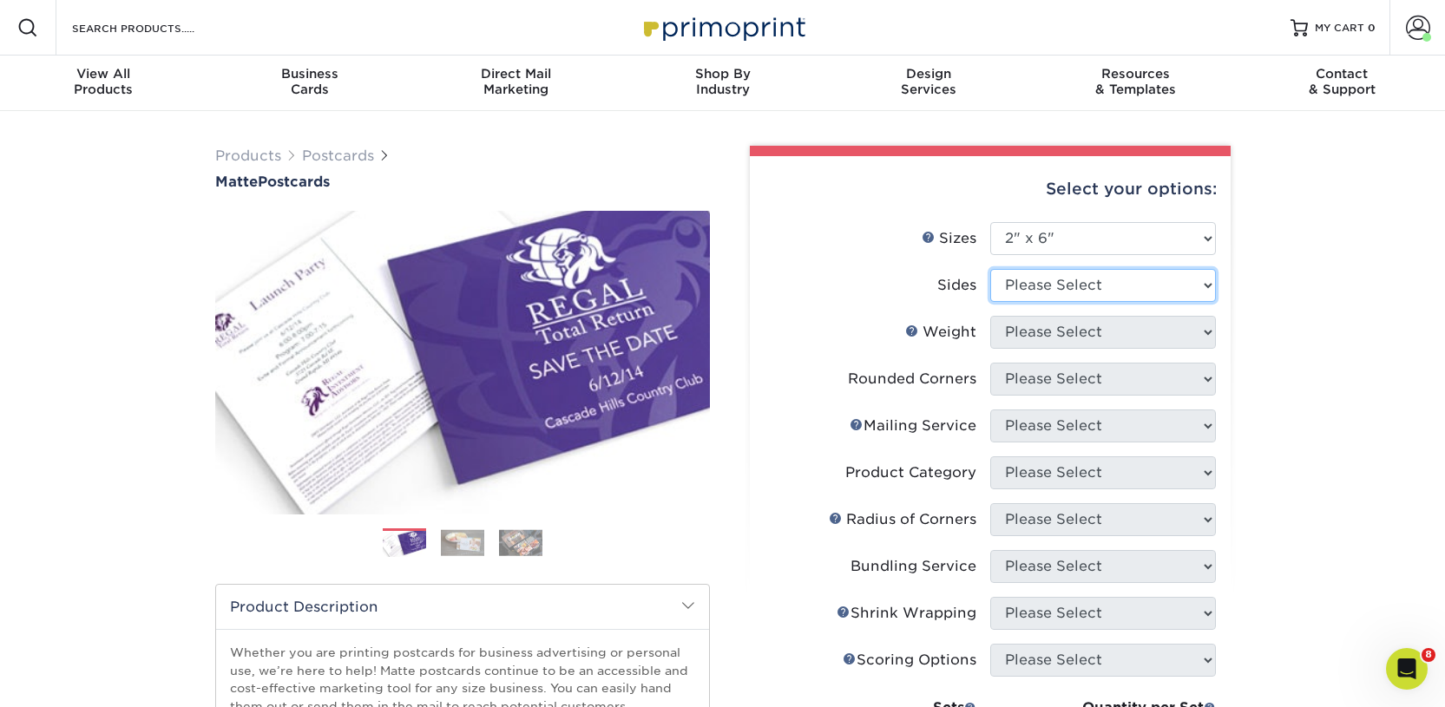
click at [1033, 278] on select "Please Select Print Both Sides Print Front Only" at bounding box center [1103, 285] width 226 height 33
select select "13abbda7-1d64-4f25-8bb2-c179b224825d"
click at [990, 269] on select "Please Select Print Both Sides Print Front Only" at bounding box center [1103, 285] width 226 height 33
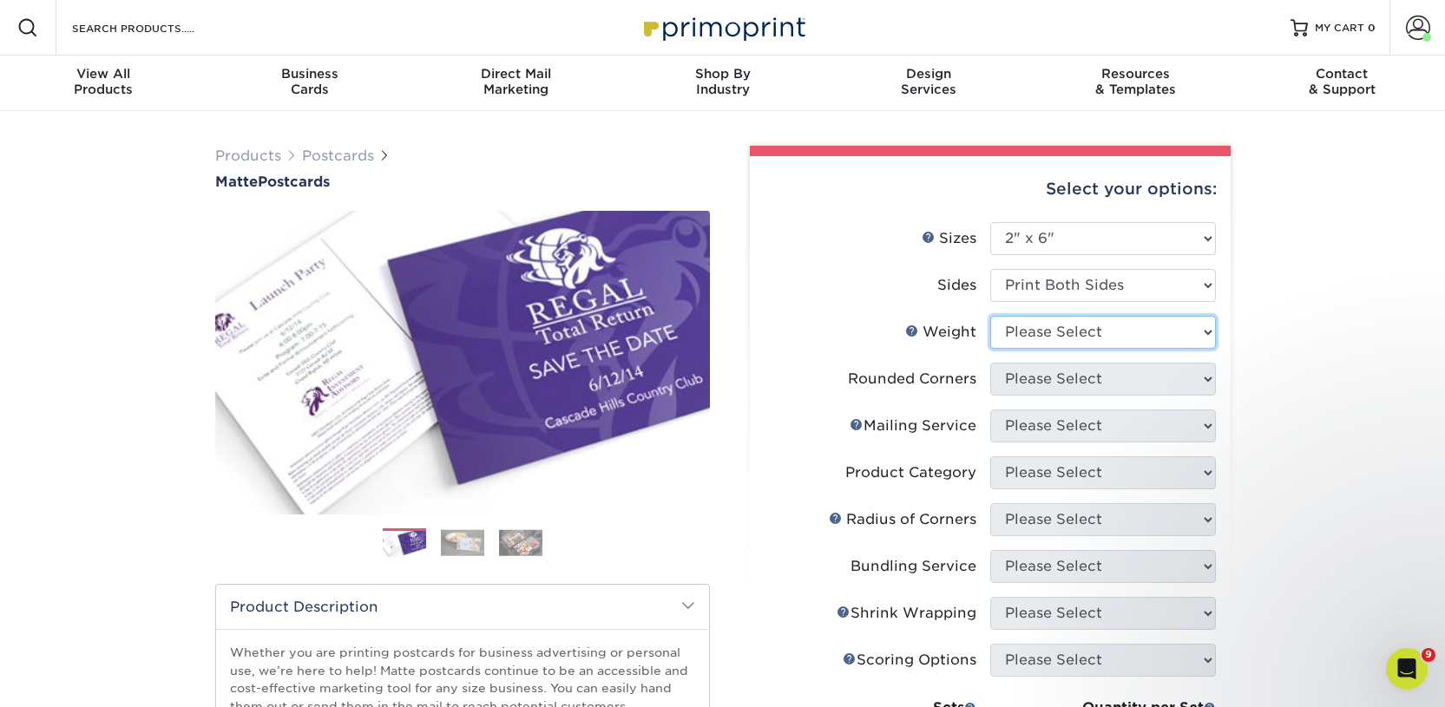
click at [1029, 331] on select "Please Select 14PT 16PT" at bounding box center [1103, 332] width 226 height 33
select select "14PT"
click at [990, 316] on select "Please Select 14PT 16PT" at bounding box center [1103, 332] width 226 height 33
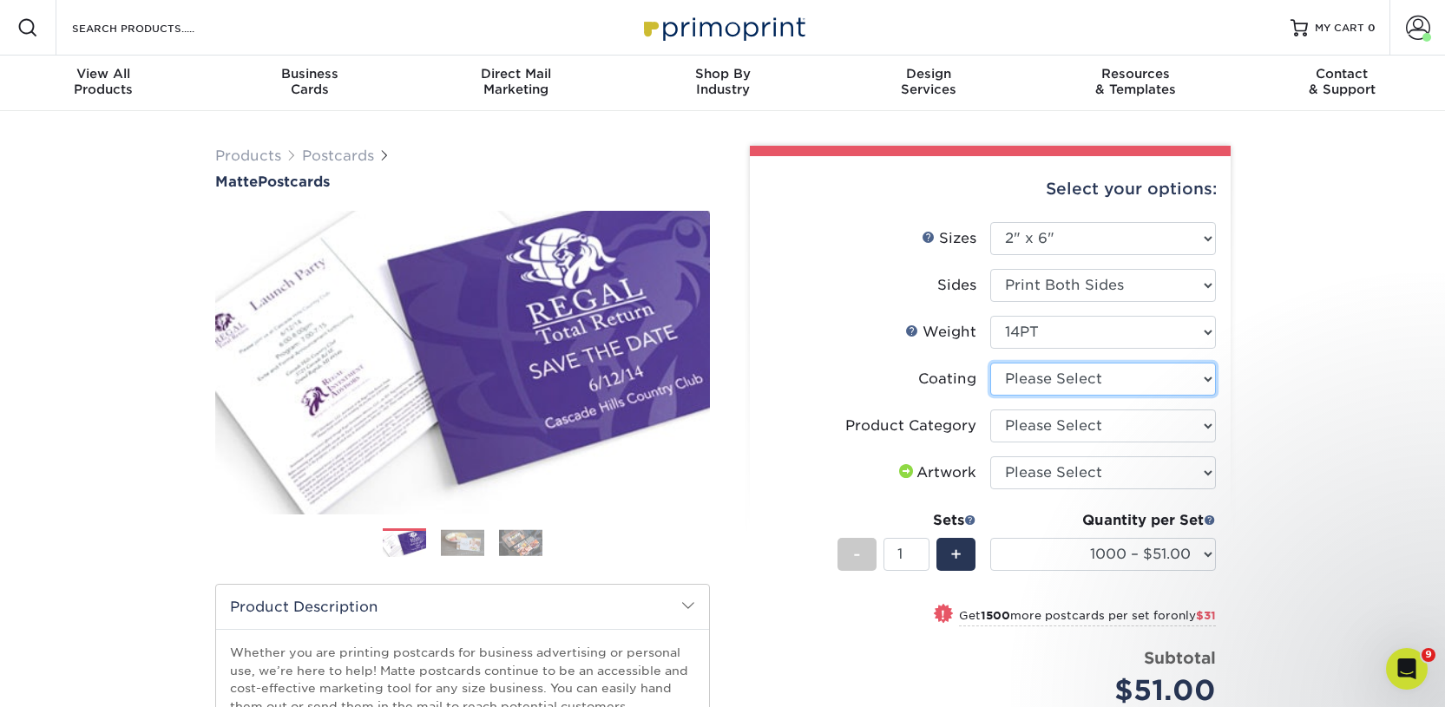
click at [1028, 372] on select at bounding box center [1103, 379] width 226 height 33
select select "121bb7b5-3b4d-429f-bd8d-bbf80e953313"
click at [990, 363] on select at bounding box center [1103, 379] width 226 height 33
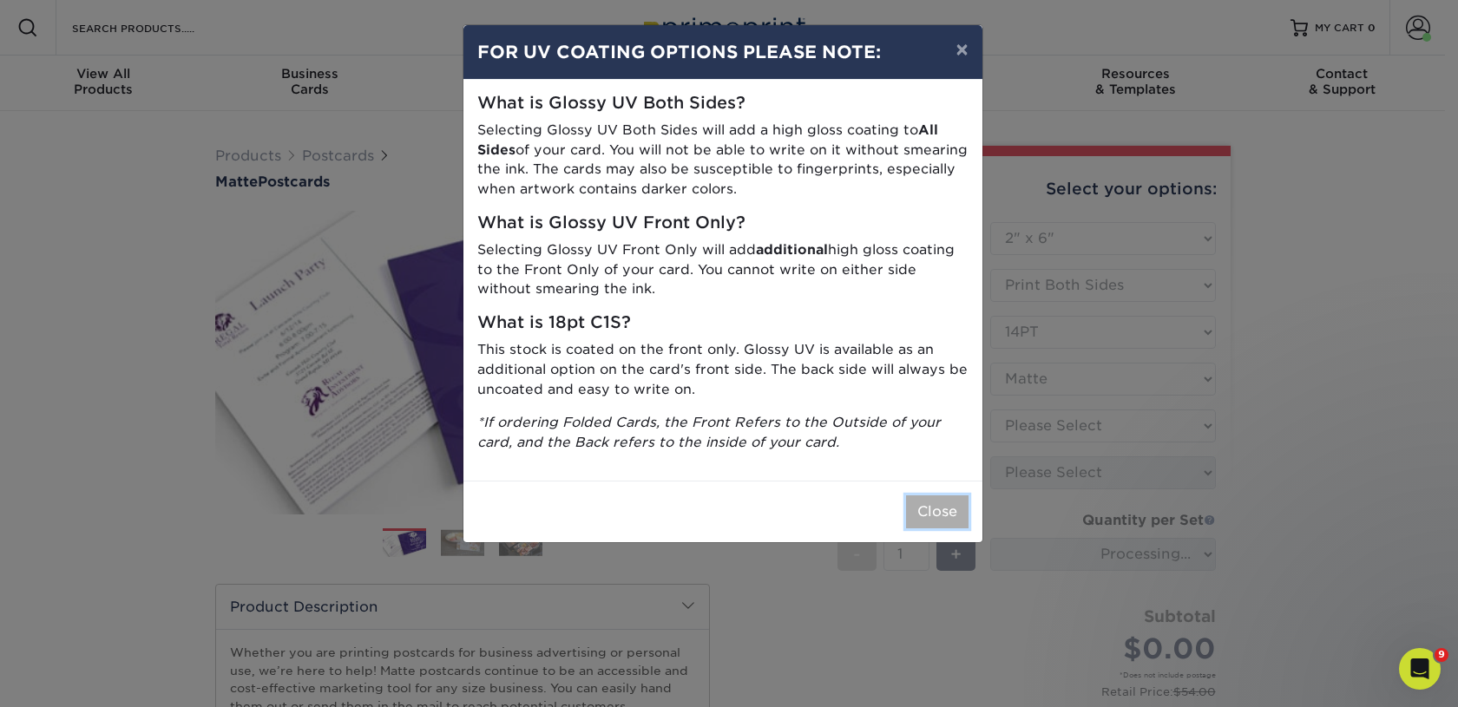
click at [934, 522] on button "Close" at bounding box center [937, 511] width 62 height 33
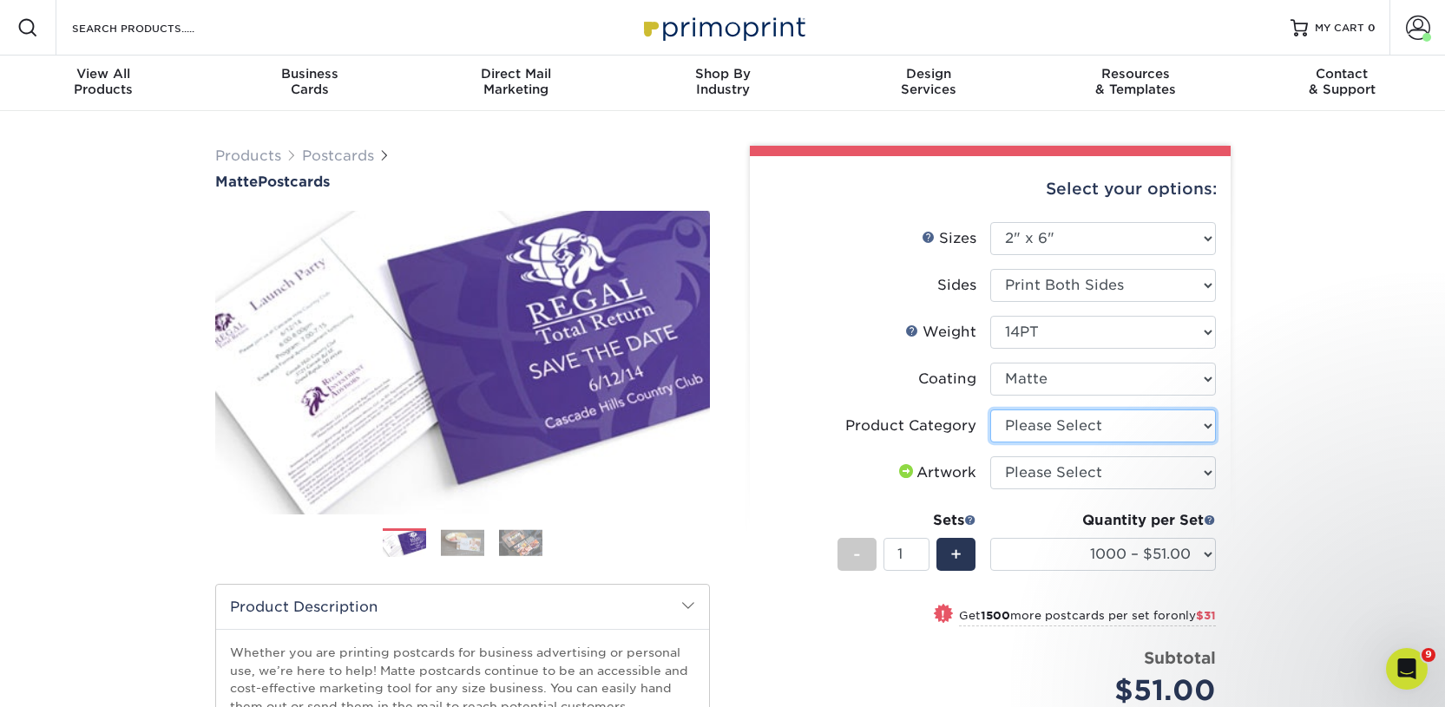
click at [1026, 422] on select "Please Select Postcards" at bounding box center [1103, 426] width 226 height 33
select select "9b7272e0-d6c8-4c3c-8e97-d3a1bcdab858"
click at [990, 410] on select "Please Select Postcards" at bounding box center [1103, 426] width 226 height 33
click at [1021, 465] on select "Please Select I will upload files I need a design - $150" at bounding box center [1103, 472] width 226 height 33
select select "upload"
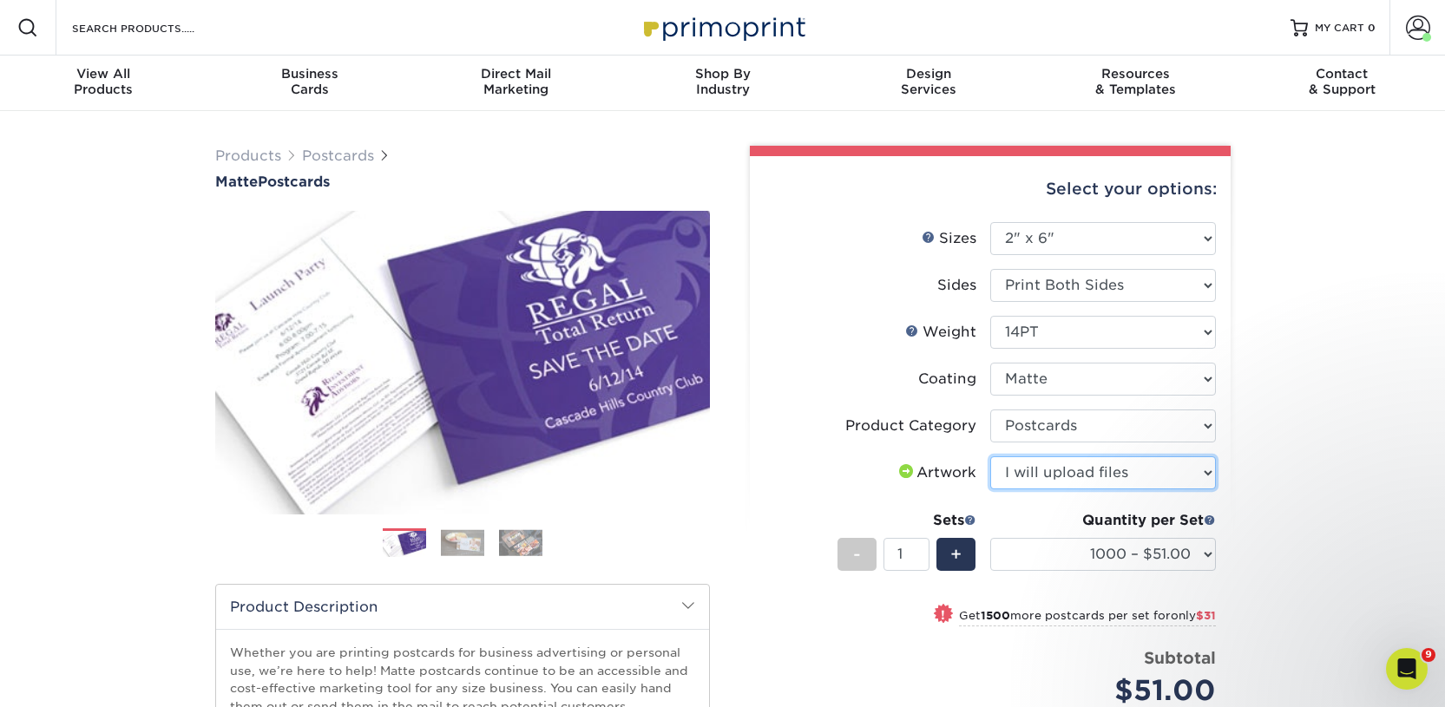
click at [990, 456] on select "Please Select I will upload files I need a design - $150" at bounding box center [1103, 472] width 226 height 33
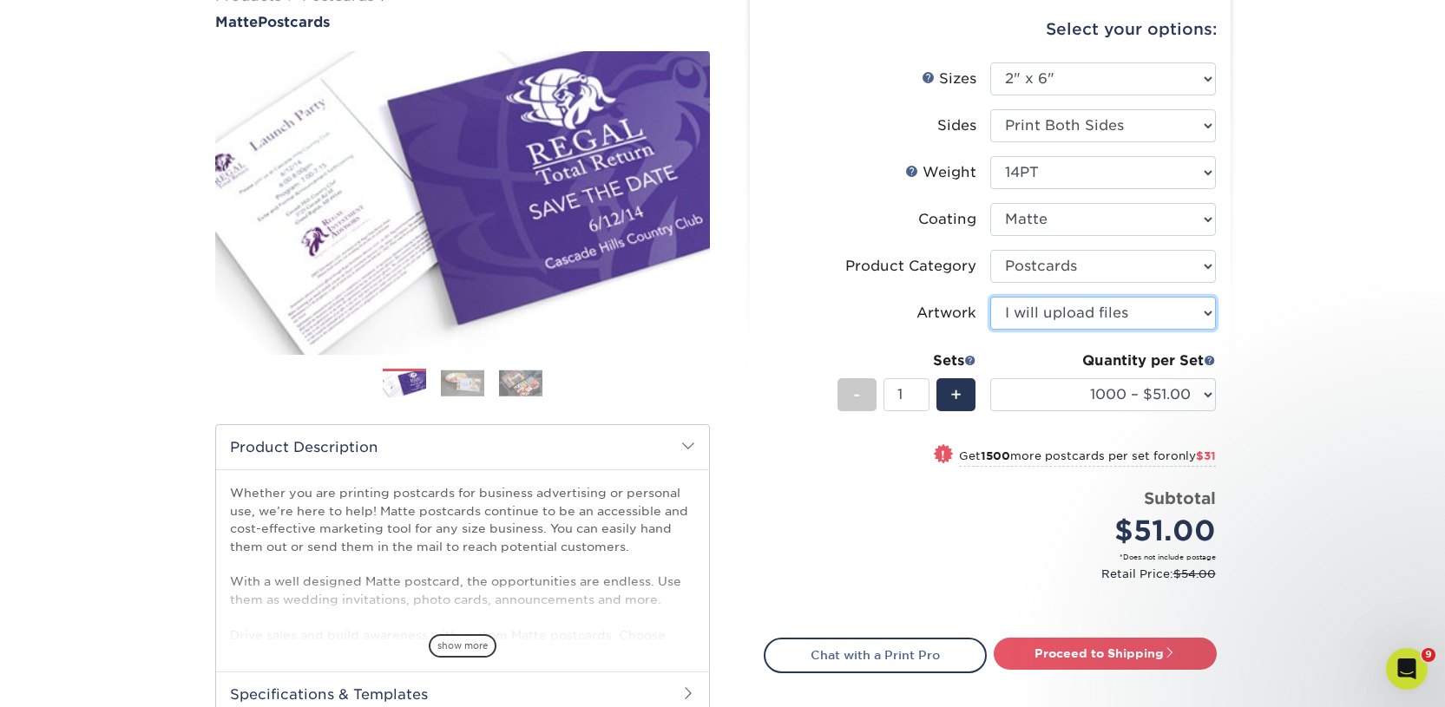
scroll to position [161, 0]
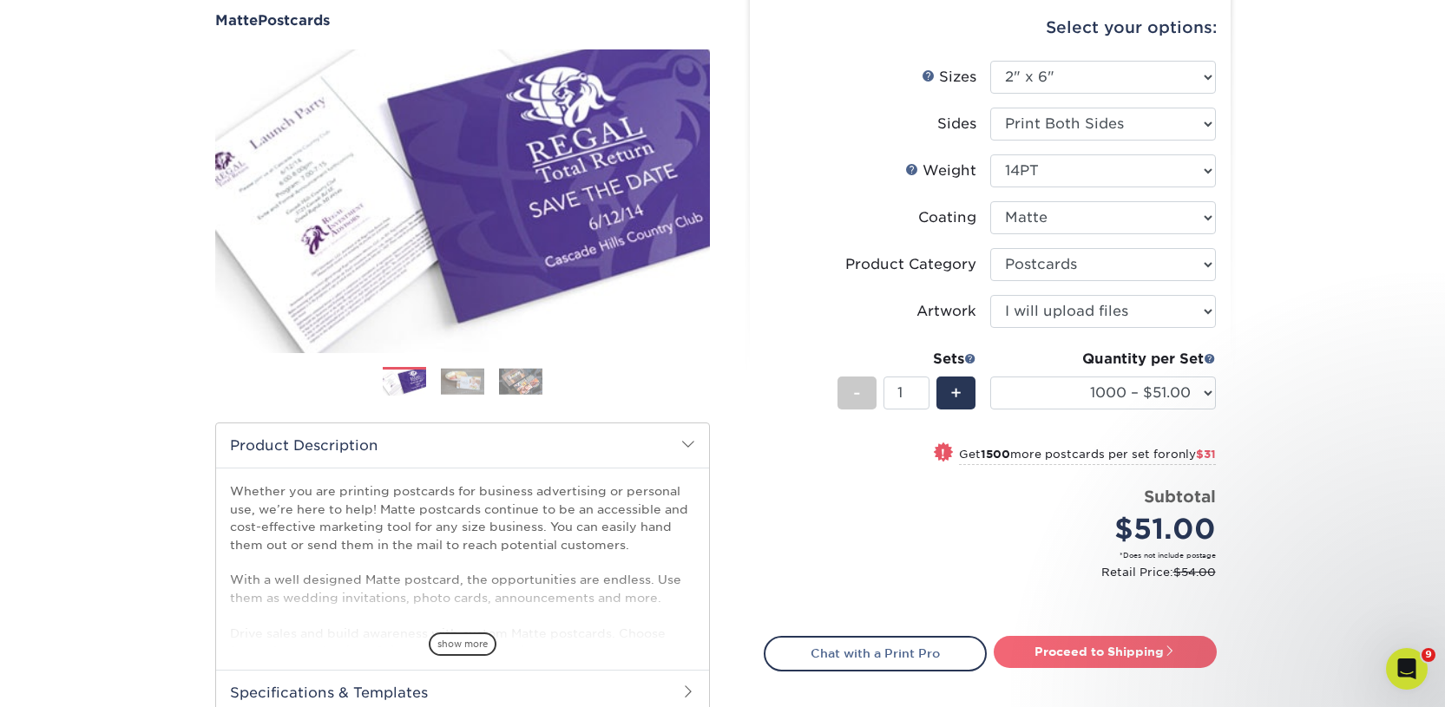
click at [1059, 647] on link "Proceed to Shipping" at bounding box center [1104, 651] width 223 height 31
type input "Set 1"
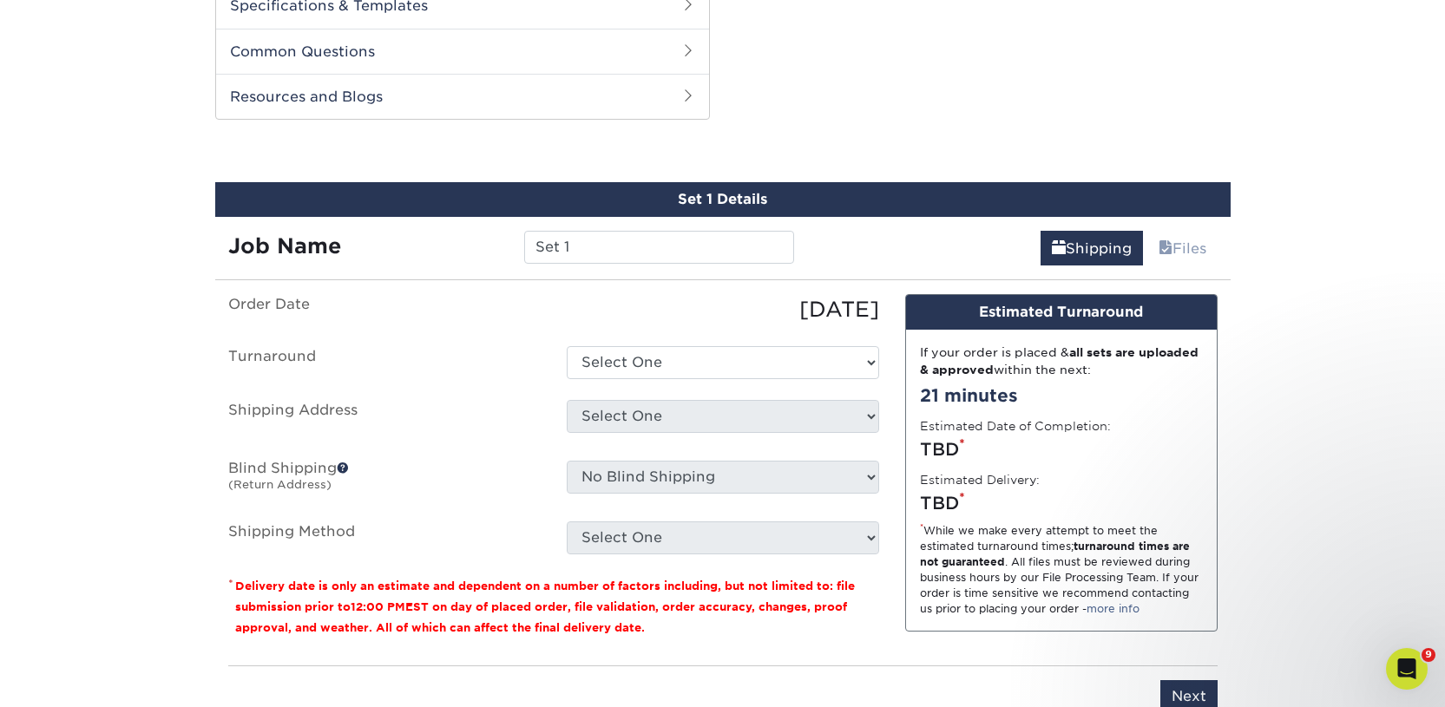
scroll to position [882, 0]
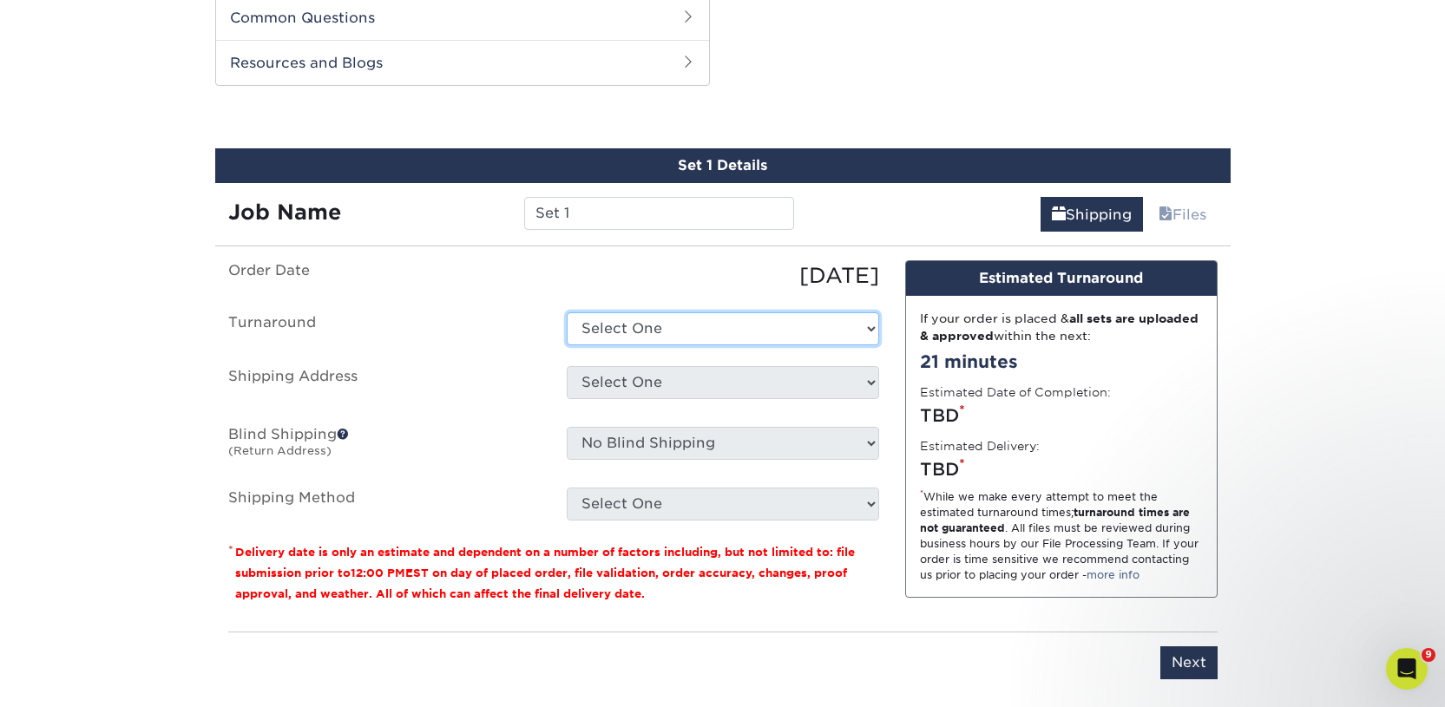
click at [636, 326] on select "Select One 2-4 Business Days 2 Day Next Business Day" at bounding box center [723, 328] width 312 height 33
select select "731eb35c-fd06-49dc-8fc6-ed637cd2e6cc"
click at [567, 312] on select "Select One 2-4 Business Days 2 Day Next Business Day" at bounding box center [723, 328] width 312 height 33
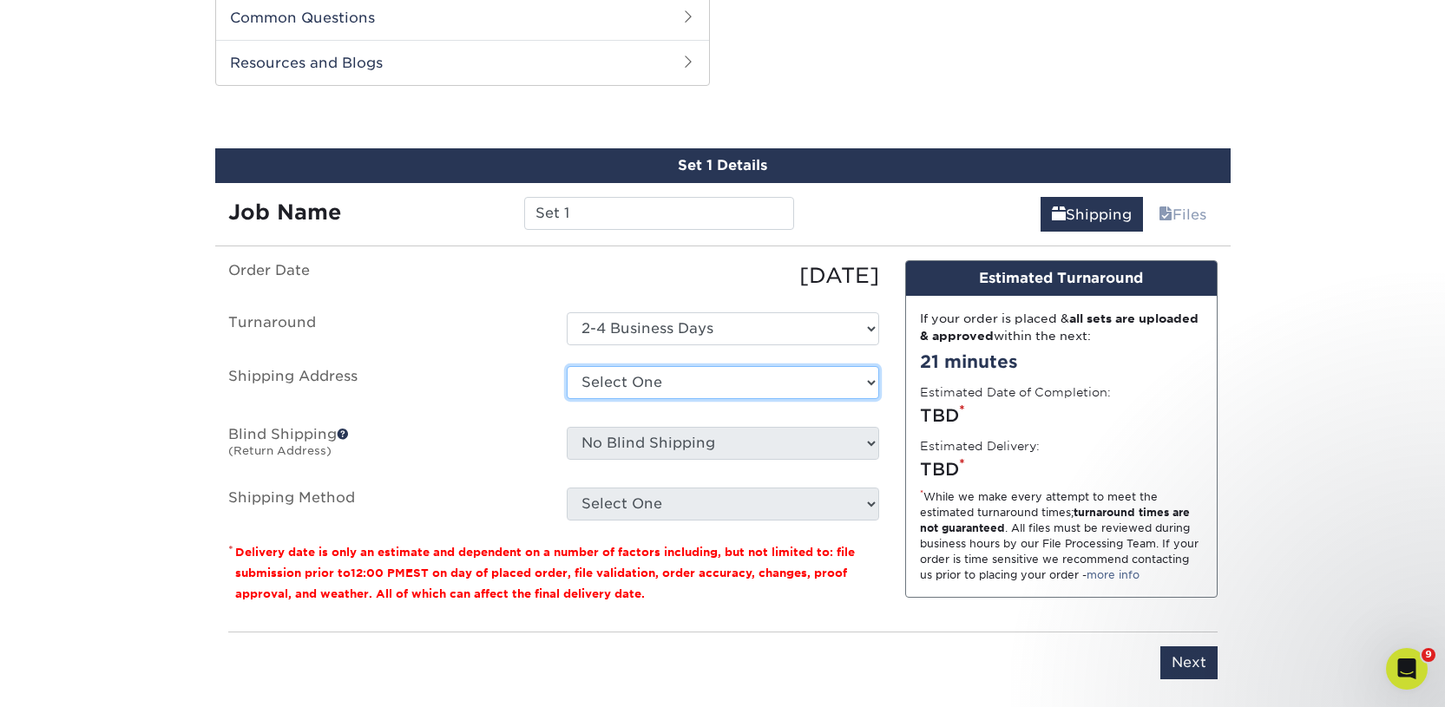
click at [632, 387] on select "Select One 2nd Floor Convention Center A Better [DATE] Books & Boutique A Good …" at bounding box center [723, 382] width 312 height 33
select select "273563"
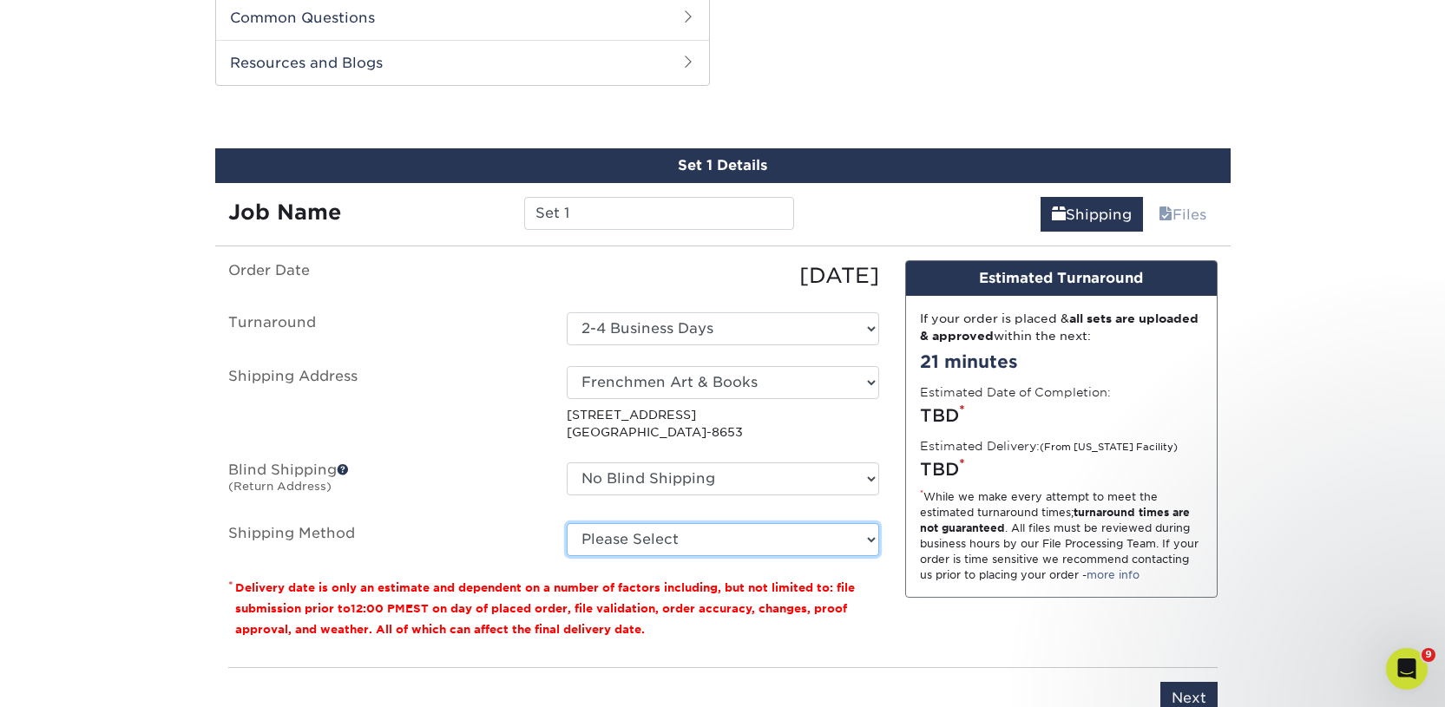
click at [672, 536] on select "Please Select Ground Shipping (+$26.29) 3 Day Shipping Service (+$33.36) 2 Day …" at bounding box center [723, 539] width 312 height 33
select select "03"
click at [567, 523] on select "Please Select Ground Shipping (+$26.29) 3 Day Shipping Service (+$33.36) 2 Day …" at bounding box center [723, 539] width 312 height 33
